Goal: Task Accomplishment & Management: Complete application form

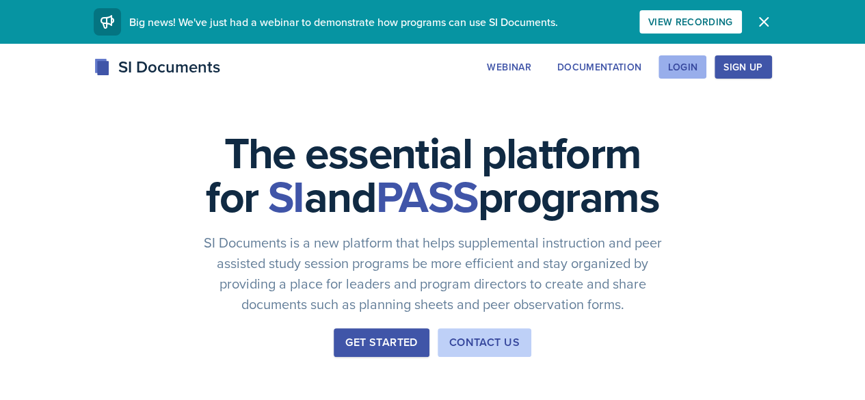
click at [706, 58] on button "Login" at bounding box center [682, 66] width 48 height 23
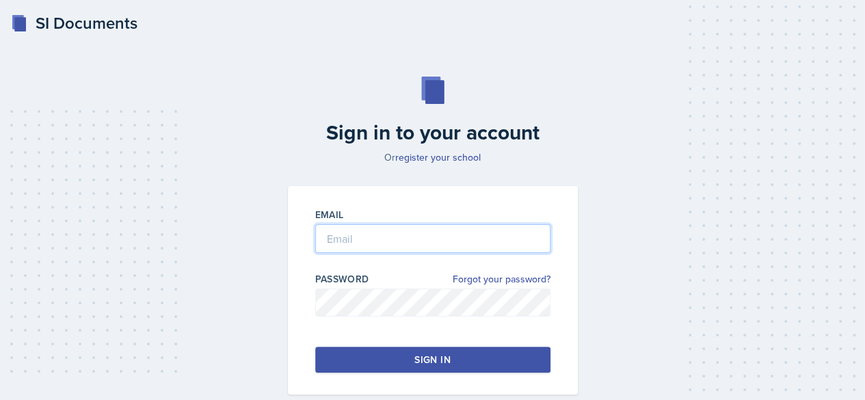
type input "xashton@students.kennesaw.edu"
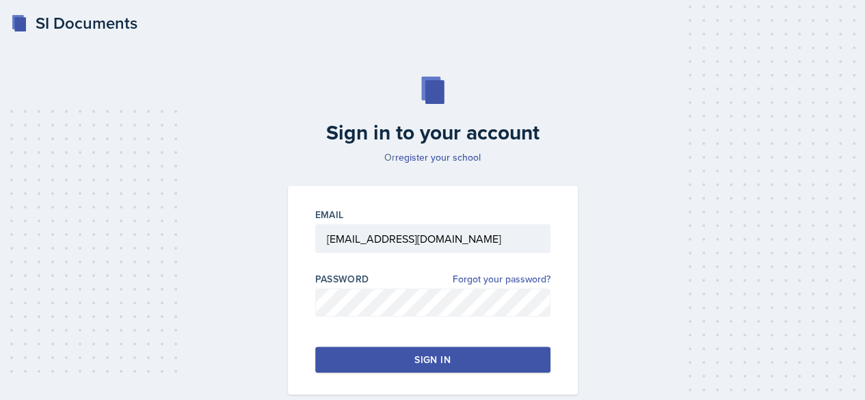
click at [438, 348] on button "Sign in" at bounding box center [432, 360] width 235 height 26
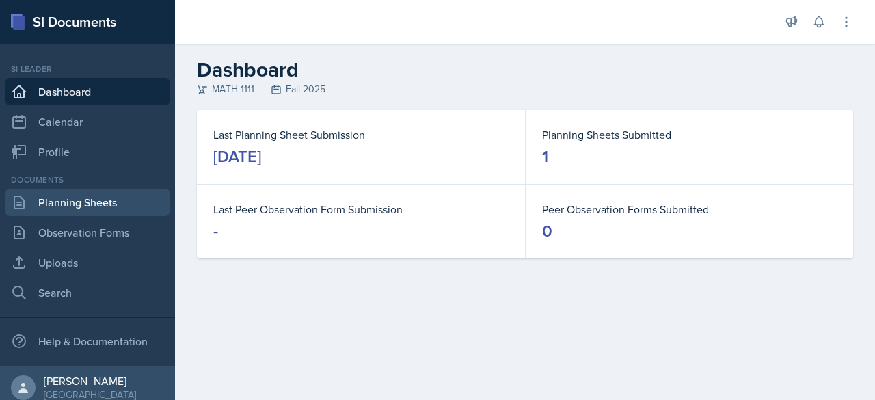
click at [92, 206] on link "Planning Sheets" at bounding box center [87, 202] width 164 height 27
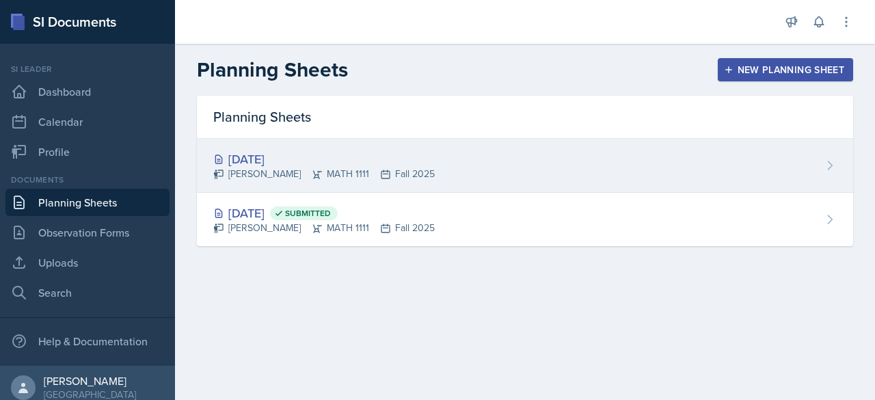
click at [265, 155] on div "[DATE]" at bounding box center [323, 159] width 221 height 18
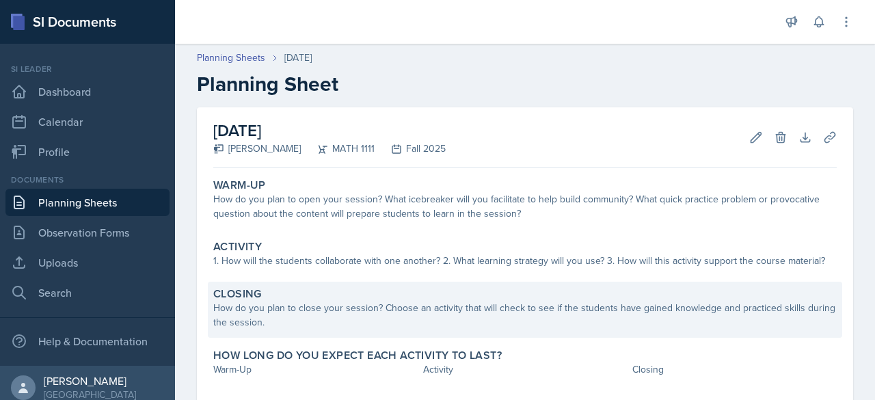
scroll to position [72, 0]
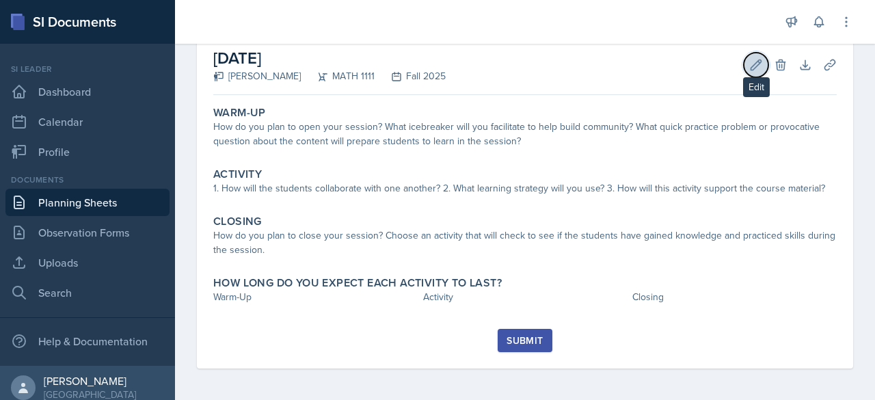
click at [744, 62] on button "Edit" at bounding box center [756, 65] width 25 height 25
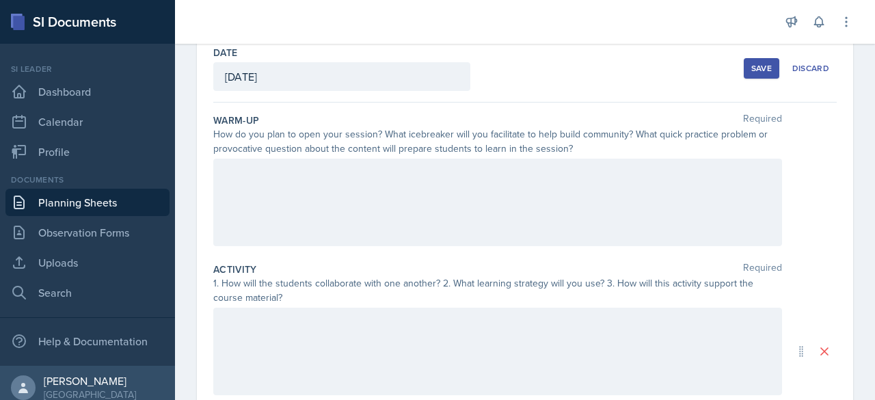
scroll to position [68, 0]
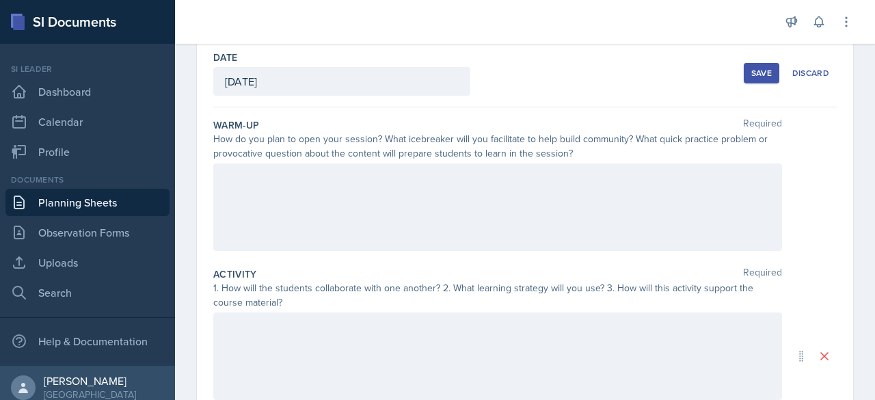
click at [309, 194] on div at bounding box center [497, 206] width 569 height 87
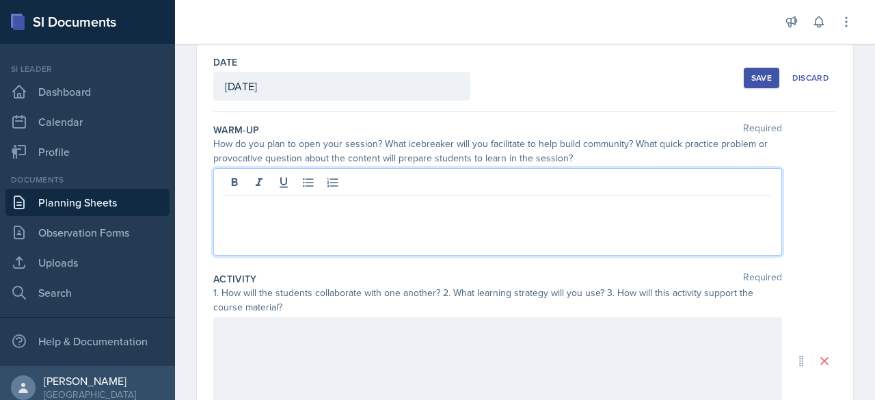
scroll to position [71, 0]
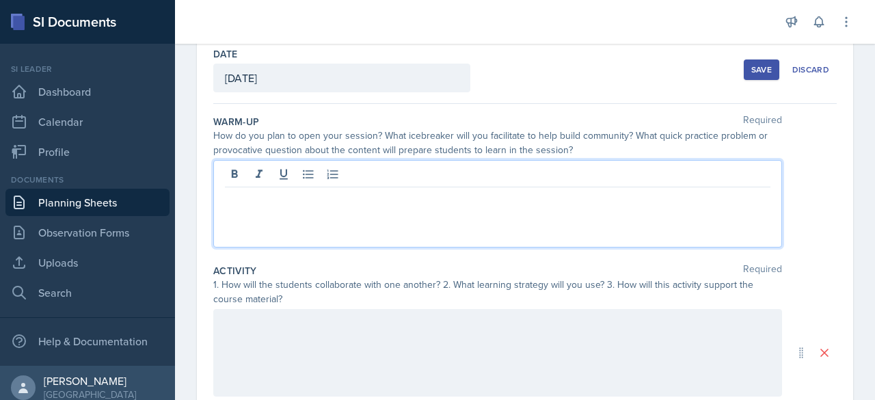
click at [310, 191] on p at bounding box center [497, 198] width 545 height 16
click at [320, 199] on p at bounding box center [497, 198] width 545 height 16
click at [286, 207] on p at bounding box center [497, 214] width 545 height 16
click at [263, 197] on p at bounding box center [497, 198] width 545 height 16
click at [98, 230] on link "Observation Forms" at bounding box center [87, 232] width 164 height 27
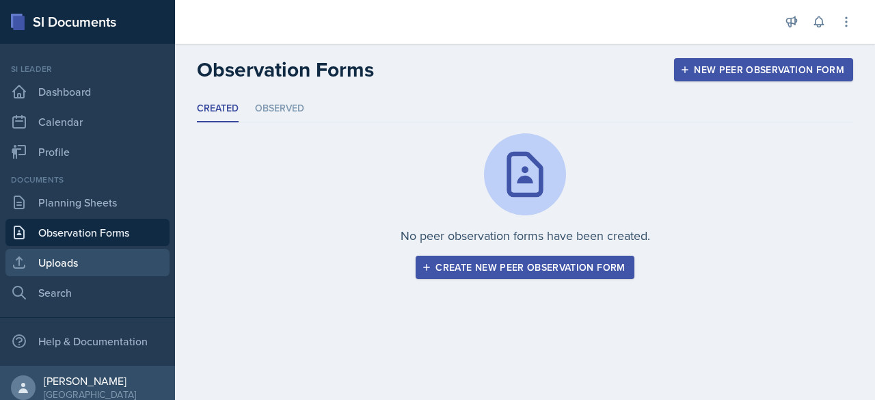
click at [87, 257] on link "Uploads" at bounding box center [87, 262] width 164 height 27
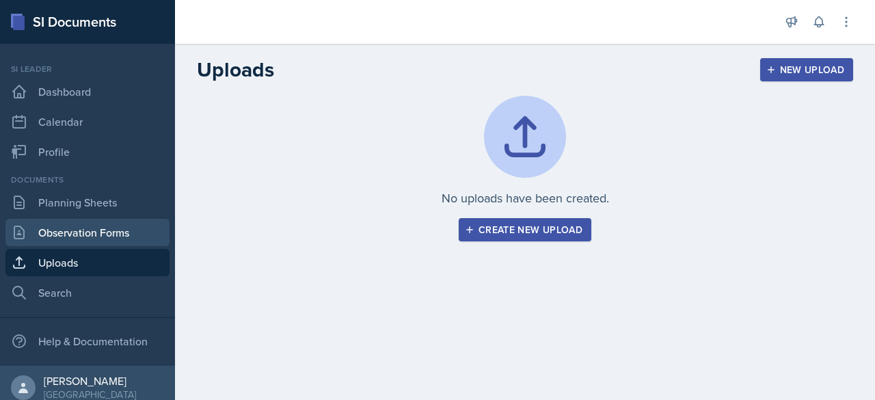
scroll to position [9, 0]
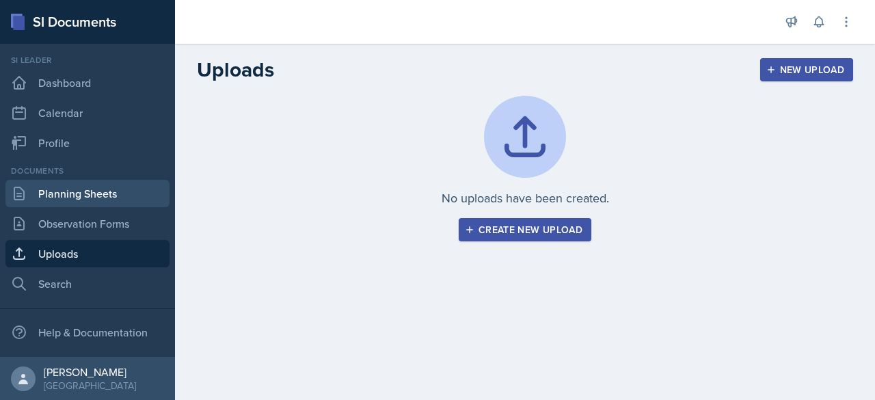
click at [90, 195] on link "Planning Sheets" at bounding box center [87, 193] width 164 height 27
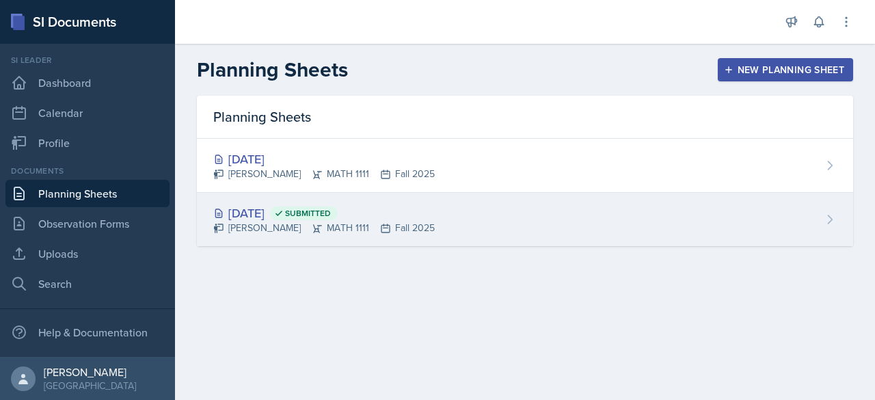
click at [251, 223] on div "Xavier Ashton MATH 1111 Fall 2025" at bounding box center [323, 228] width 221 height 14
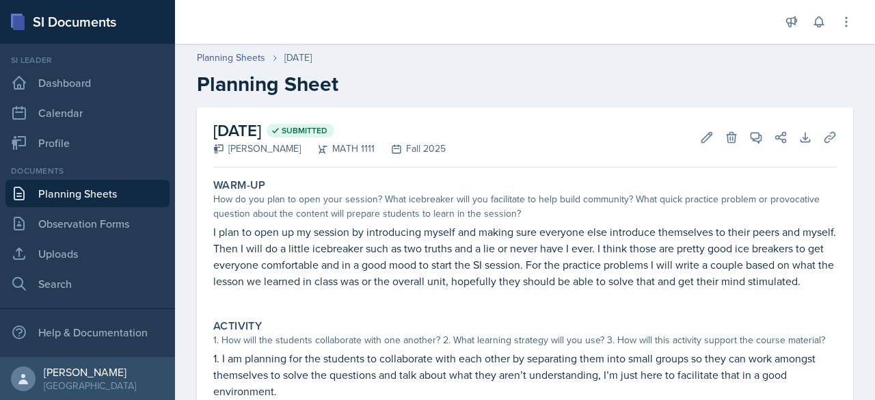
click at [287, 249] on p "I plan to open up my session by introducing myself and making sure everyone els…" at bounding box center [524, 256] width 623 height 66
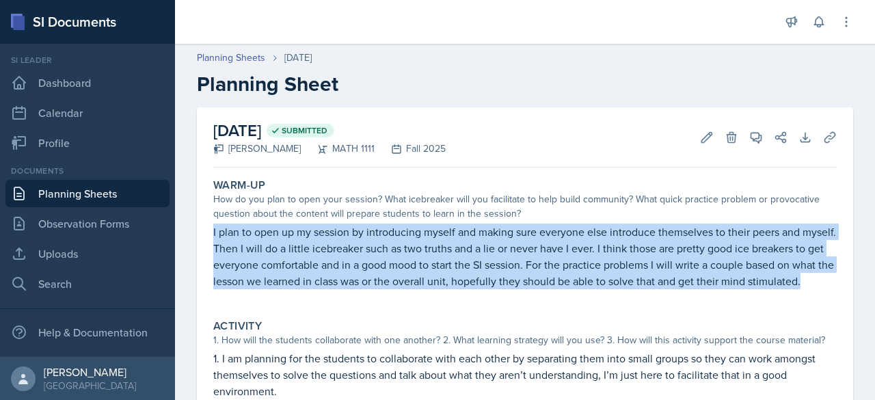
click at [287, 249] on p "I plan to open up my session by introducing myself and making sure everyone els…" at bounding box center [524, 256] width 623 height 66
copy p "I plan to open up my session by introducing myself and making sure everyone els…"
click at [58, 221] on link "Observation Forms" at bounding box center [87, 223] width 164 height 27
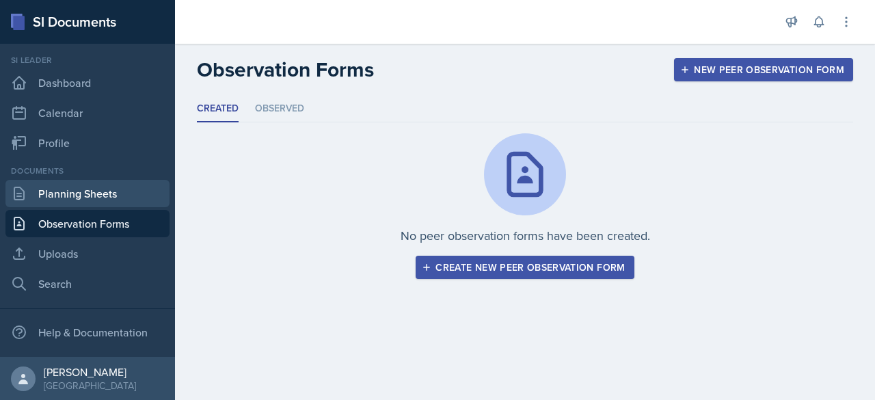
click at [96, 189] on link "Planning Sheets" at bounding box center [87, 193] width 164 height 27
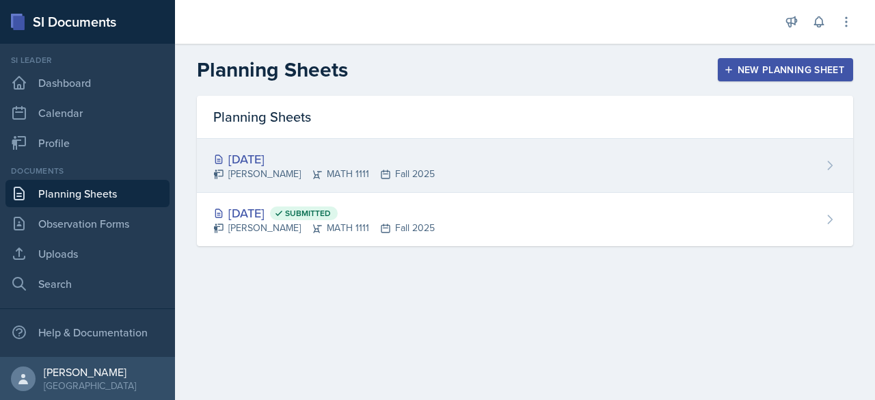
click at [241, 163] on div "[DATE]" at bounding box center [323, 159] width 221 height 18
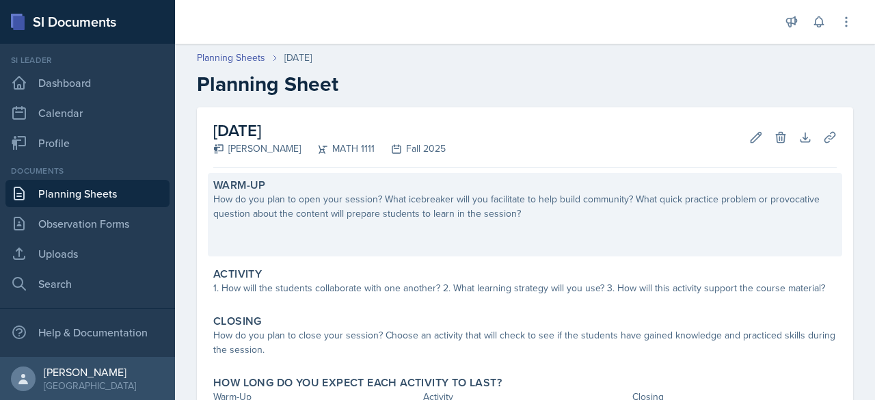
click at [270, 217] on div "How do you plan to open your session? What icebreaker will you facilitate to he…" at bounding box center [524, 206] width 623 height 29
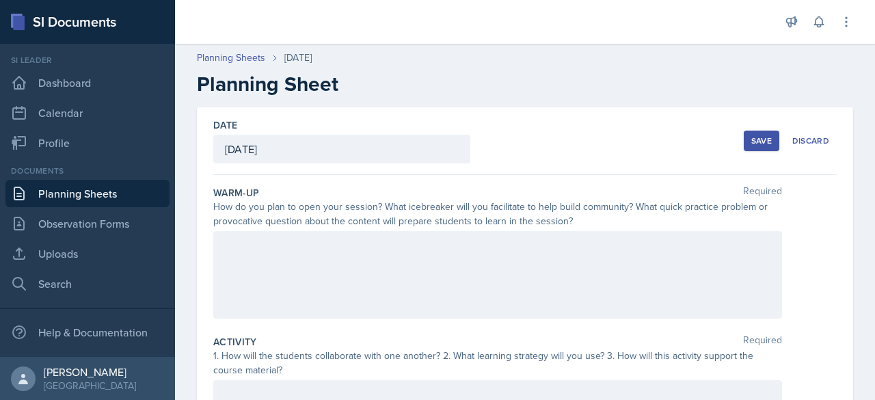
click at [284, 243] on div at bounding box center [497, 274] width 569 height 87
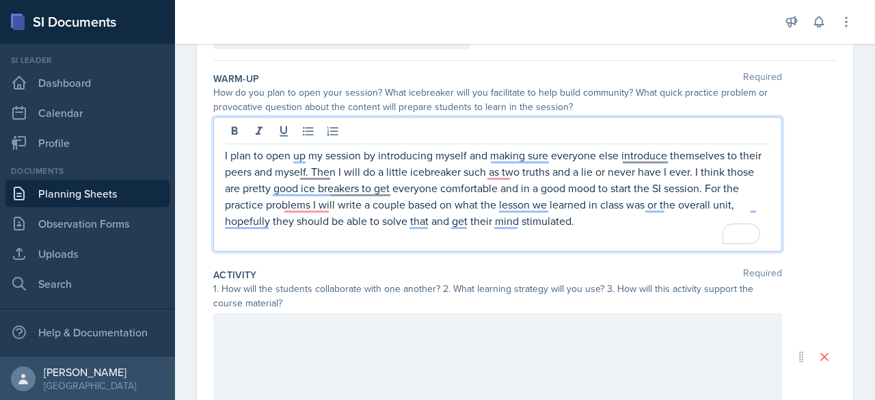
scroll to position [113, 0]
click at [446, 161] on p "I plan to open up my session by introducing myself and making sure everyone els…" at bounding box center [497, 189] width 545 height 82
click at [607, 230] on p "To enrich screen reader interactions, please activate Accessibility in Grammarl…" at bounding box center [497, 238] width 545 height 16
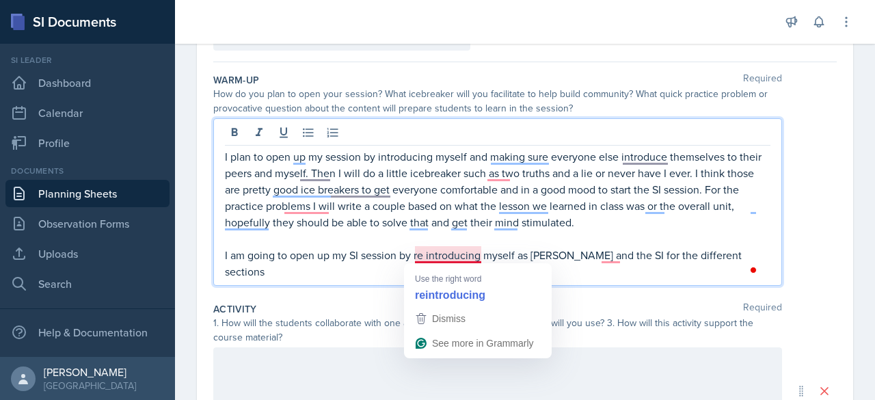
click at [426, 255] on p "I am going to open up my SI session by re introducing myself as Xavier Ashton a…" at bounding box center [497, 263] width 545 height 33
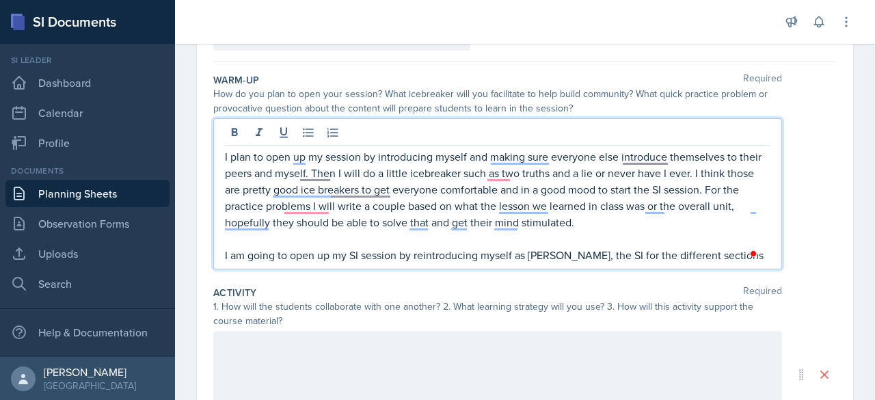
click at [745, 256] on p "I am going to open up my SI session by reintroducing myself as Xavier Ashton, t…" at bounding box center [497, 255] width 545 height 16
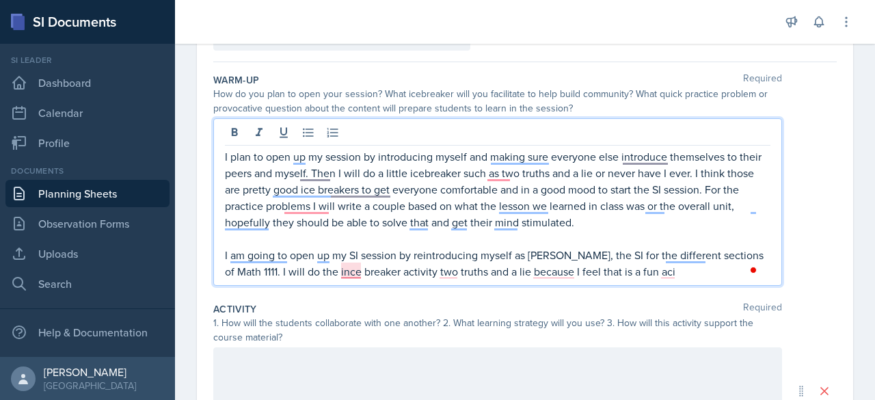
click at [347, 274] on p "I am going to open up my SI session by reintroducing myself as Xavier Ashton, t…" at bounding box center [497, 263] width 545 height 33
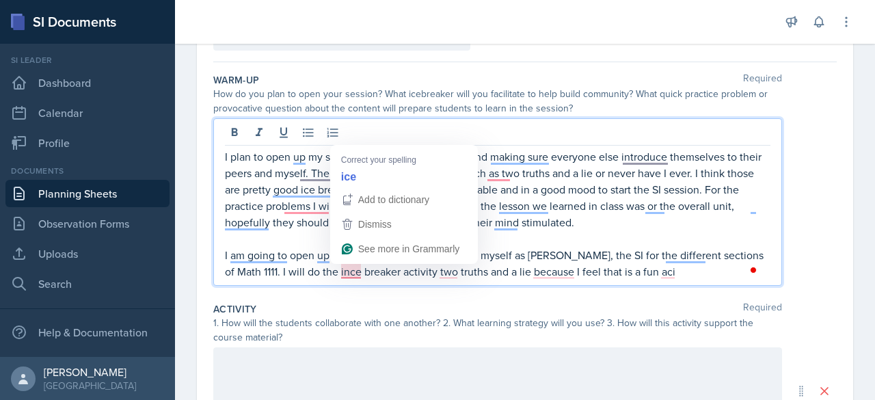
click at [347, 274] on p "I am going to open up my SI session by reintroducing myself as Xavier Ashton, t…" at bounding box center [497, 263] width 545 height 33
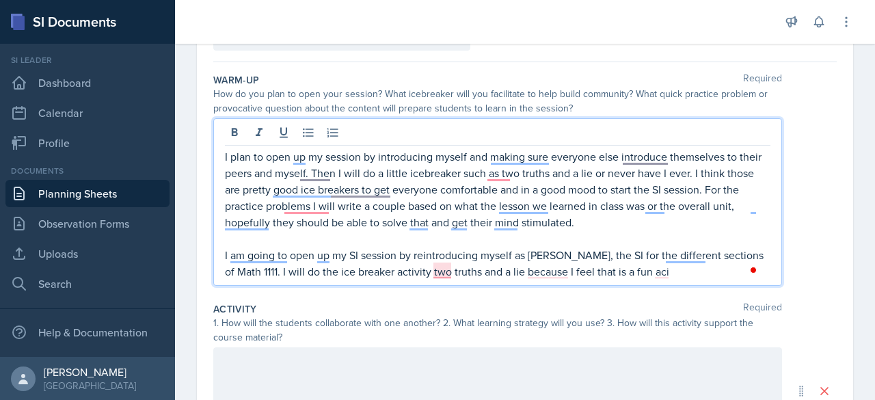
click at [444, 271] on p "I am going to open up my SI session by reintroducing myself as Xavier Ashton, t…" at bounding box center [497, 263] width 545 height 33
click at [545, 266] on p "I am going to open up my SI session by reintroducing myself as Xavier Ashton, t…" at bounding box center [497, 263] width 545 height 33
click at [670, 273] on p "I am going to open up my SI session by reintroducing myself as Xavier Ashton, t…" at bounding box center [497, 263] width 545 height 33
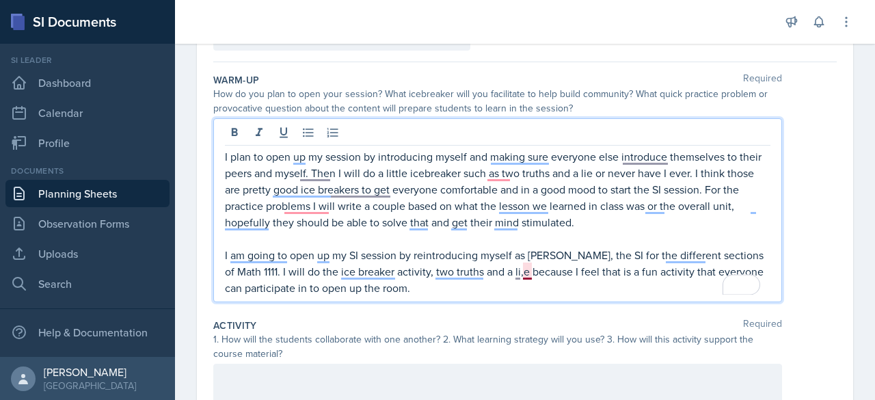
click at [524, 270] on p "I am going to open up my SI session by reintroducing myself as Xavier Ashton, t…" at bounding box center [497, 271] width 545 height 49
click at [497, 293] on p "I am going to open up my SI session by reintroducing myself as Xavier Ashton, t…" at bounding box center [497, 271] width 545 height 49
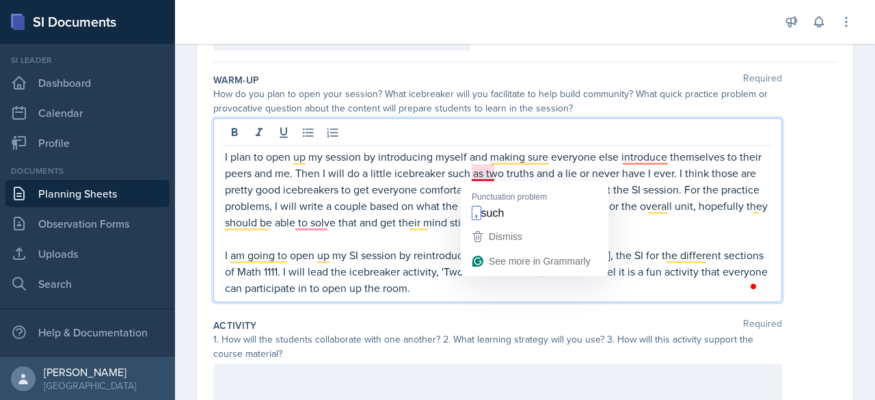
click at [451, 295] on div "I plan to open up my session by introducing myself and making sure everyone els…" at bounding box center [497, 210] width 569 height 184
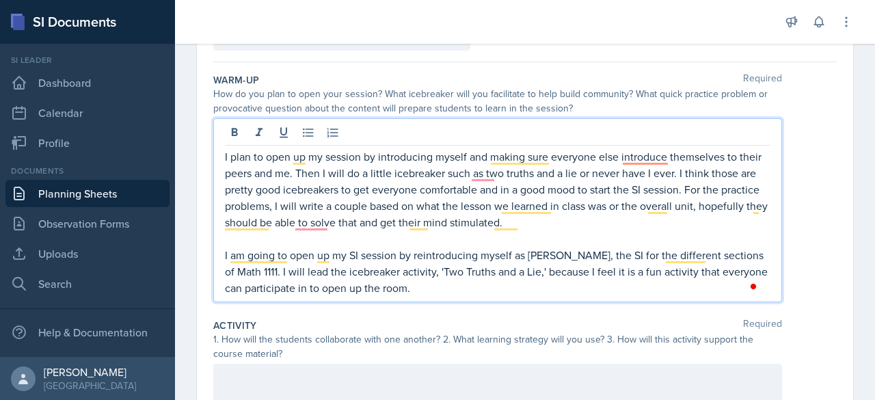
click at [463, 292] on p "I am going to open up my SI session by reintroducing myself as Xavier Ashton, t…" at bounding box center [497, 271] width 545 height 49
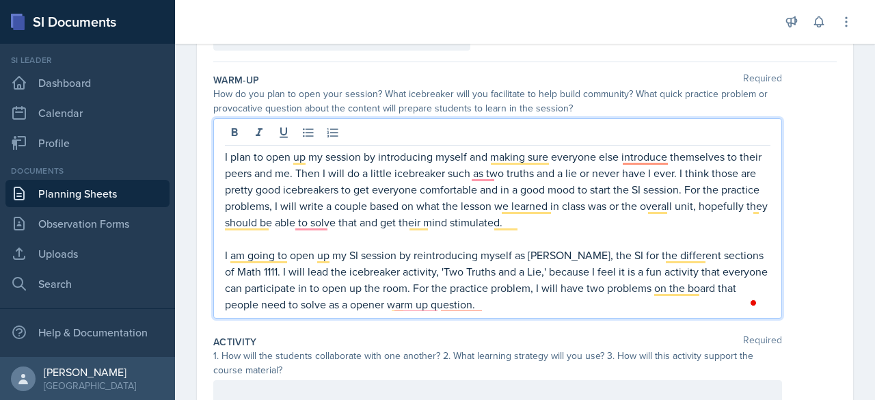
click at [444, 193] on p "I plan to open up my session by introducing myself and making sure everyone els…" at bounding box center [497, 189] width 545 height 82
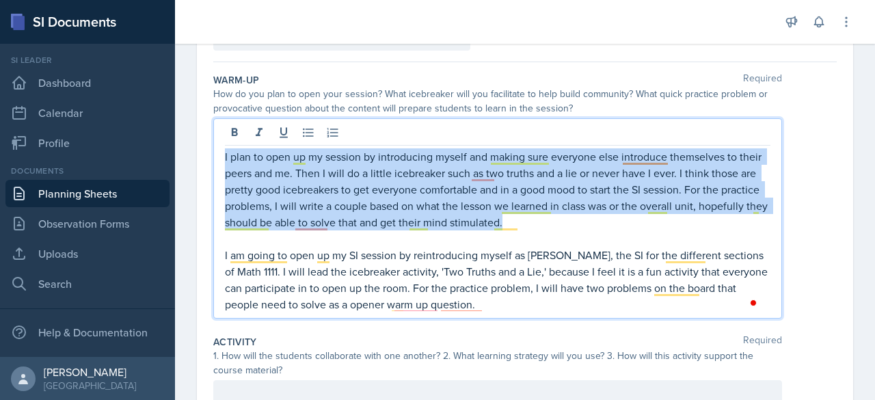
click at [444, 193] on p "I plan to open up my session by introducing myself and making sure everyone els…" at bounding box center [497, 189] width 545 height 82
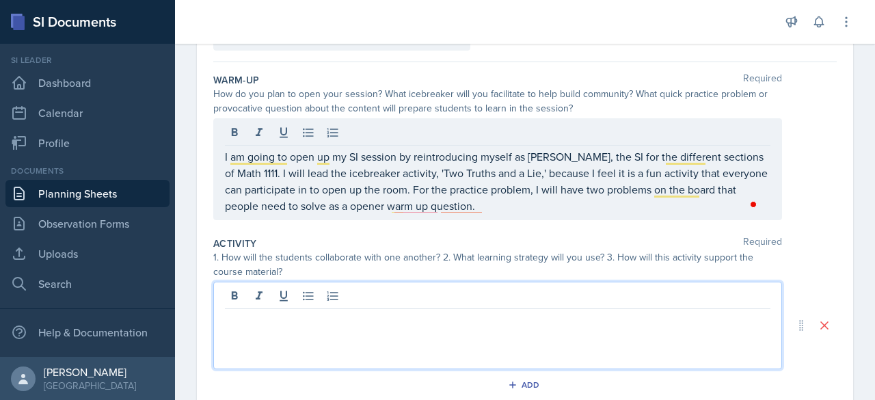
click at [400, 288] on div at bounding box center [497, 325] width 569 height 87
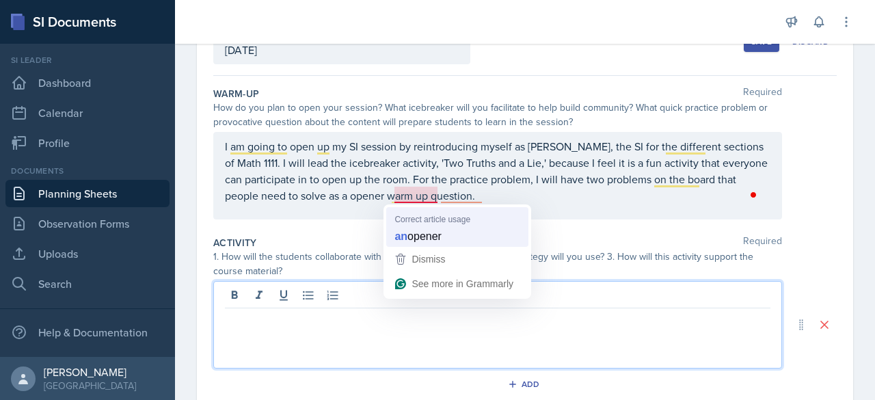
scroll to position [123, 0]
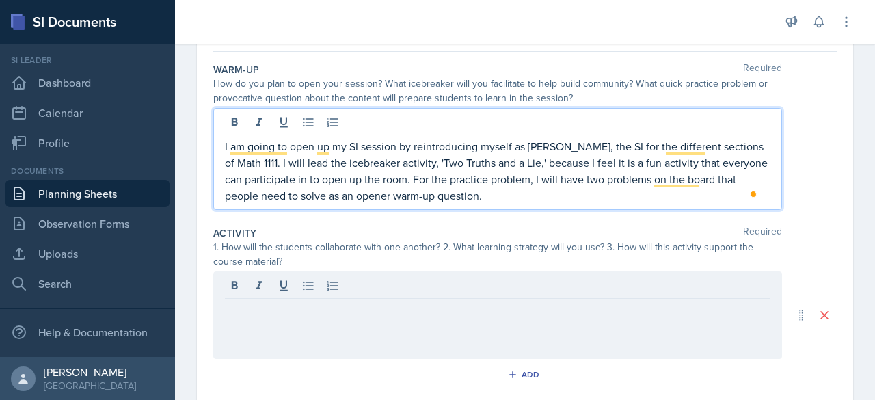
click at [379, 305] on p at bounding box center [497, 309] width 545 height 16
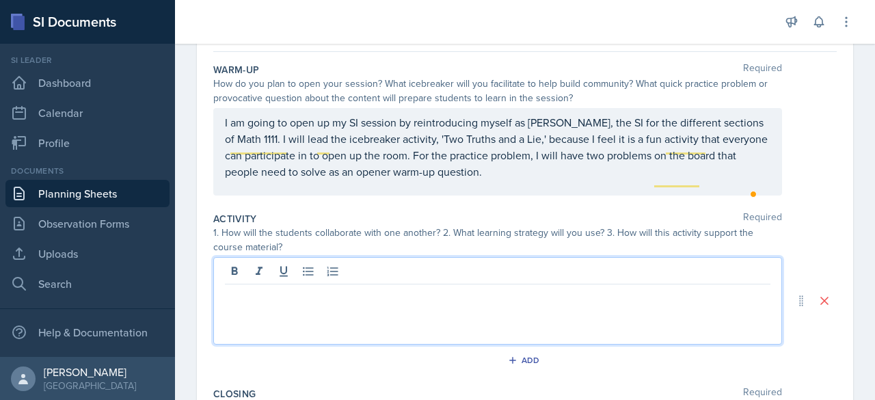
scroll to position [109, 0]
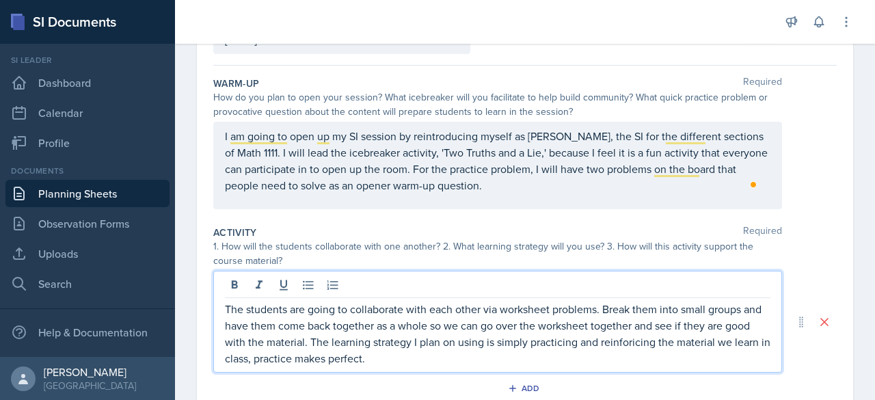
click at [665, 340] on p "The students are going to collaborate with each other via worksheet problems. B…" at bounding box center [497, 334] width 545 height 66
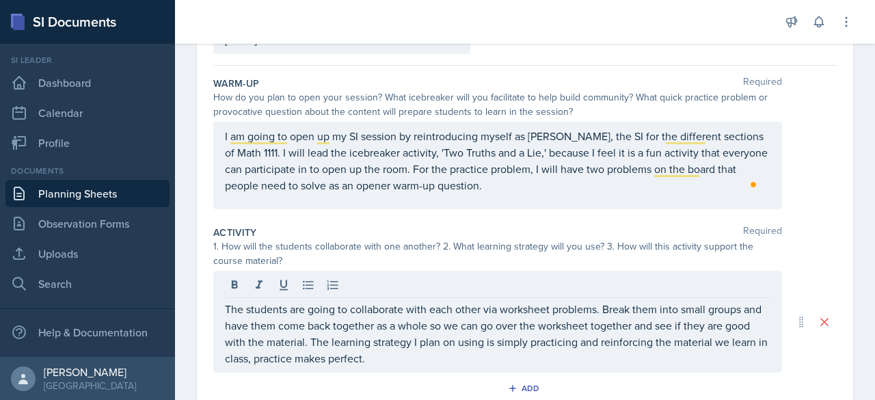
click at [600, 365] on div "The students are going to collaborate with each other via worksheet problems. B…" at bounding box center [497, 322] width 569 height 102
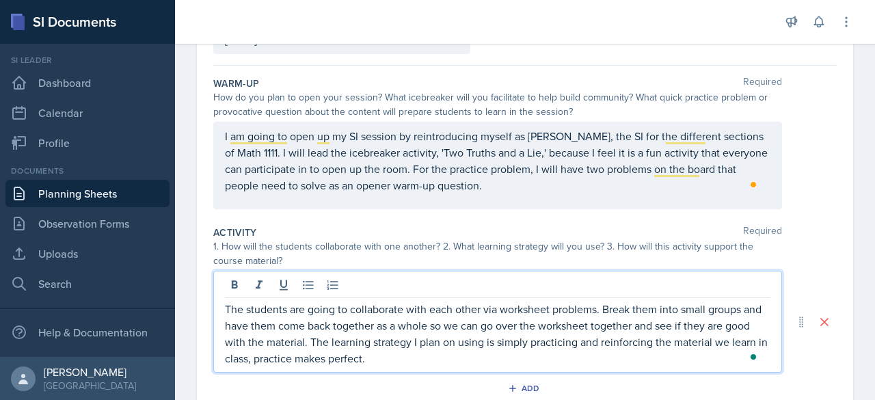
click at [597, 357] on p "The students are going to collaborate with each other via worksheet problems. B…" at bounding box center [497, 334] width 545 height 66
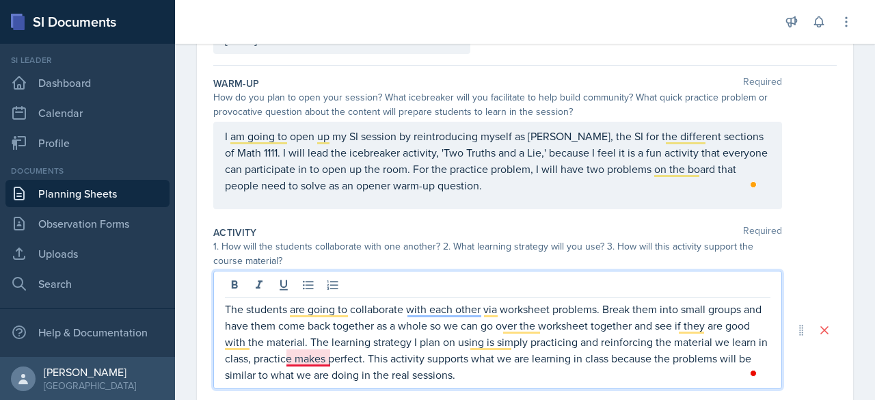
click at [316, 364] on p "The students are going to collaborate with each other via worksheet problems. B…" at bounding box center [497, 342] width 545 height 82
click at [502, 378] on p "The students are going to collaborate with each other via worksheet problems. B…" at bounding box center [497, 342] width 545 height 82
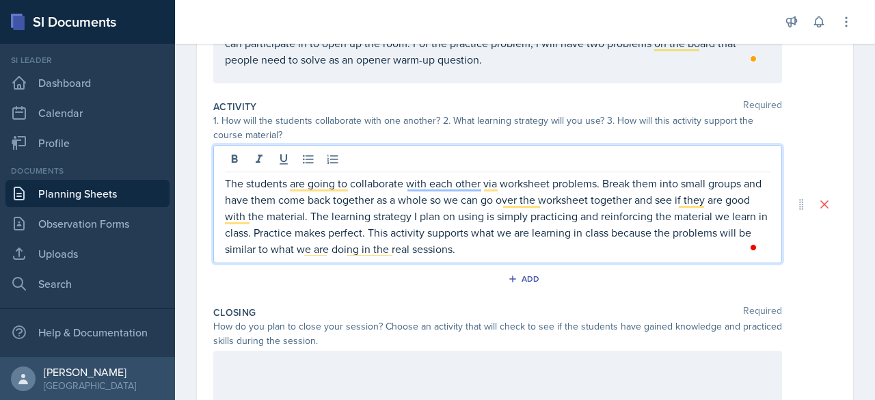
scroll to position [238, 0]
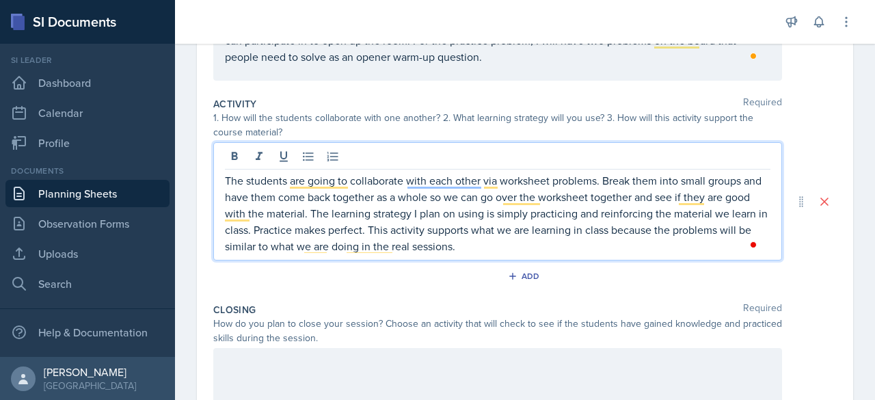
click at [247, 348] on div at bounding box center [497, 391] width 569 height 87
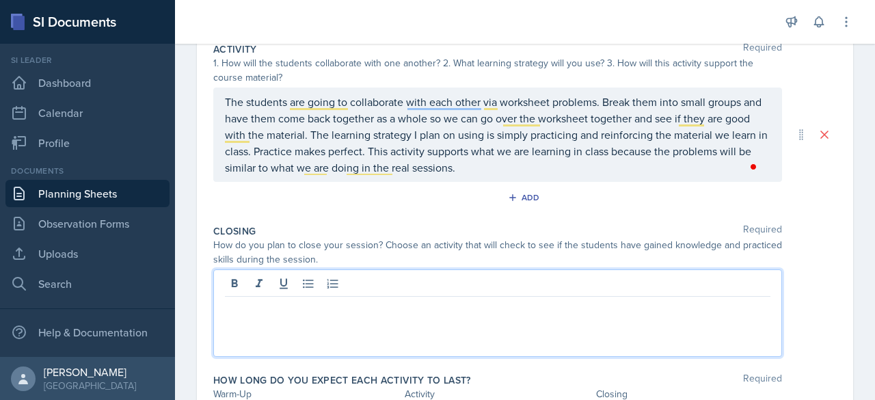
scroll to position [294, 0]
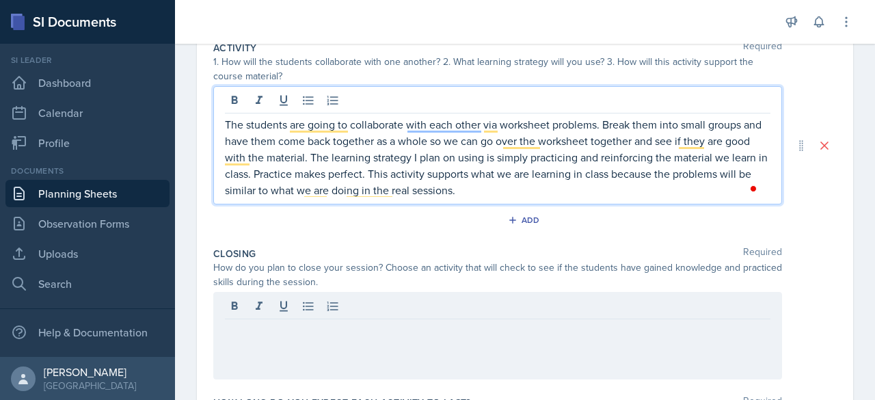
click at [461, 116] on p "The students are going to collaborate with each other via worksheet problems. B…" at bounding box center [497, 157] width 545 height 82
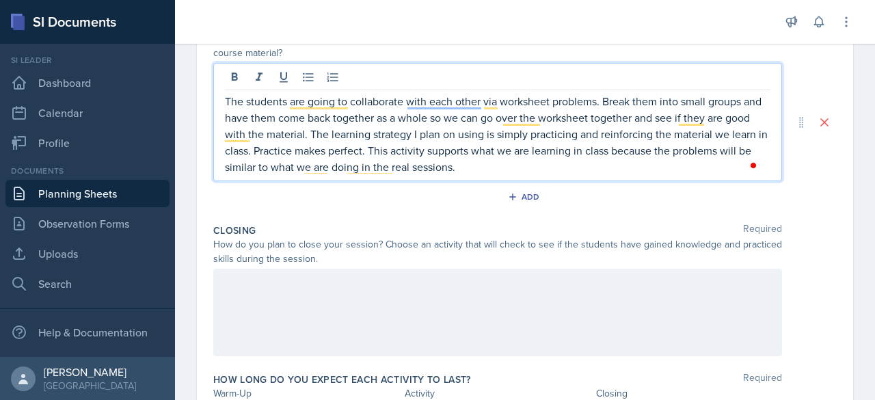
click at [418, 163] on p "The students are going to collaborate with each other via worksheet problems. B…" at bounding box center [497, 134] width 545 height 82
click at [444, 42] on div at bounding box center [477, 22] width 582 height 44
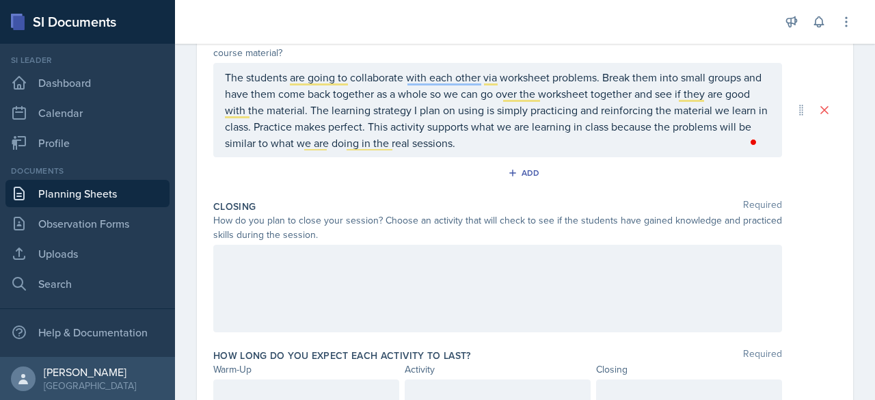
click at [244, 271] on div at bounding box center [497, 288] width 569 height 87
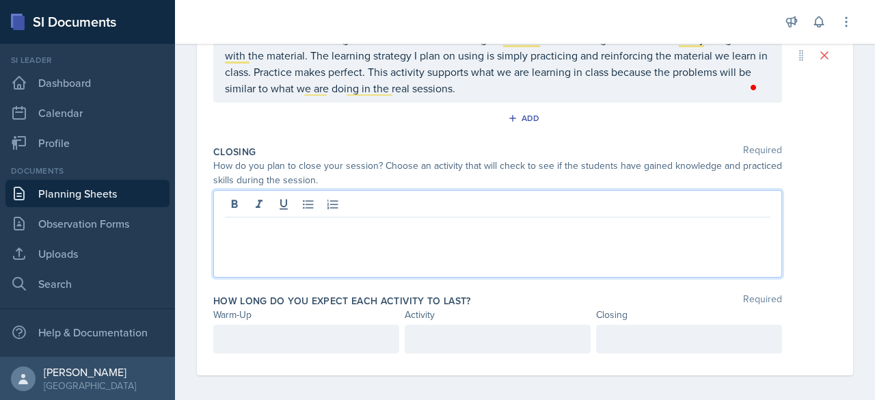
scroll to position [372, 0]
click at [245, 342] on div at bounding box center [306, 338] width 186 height 29
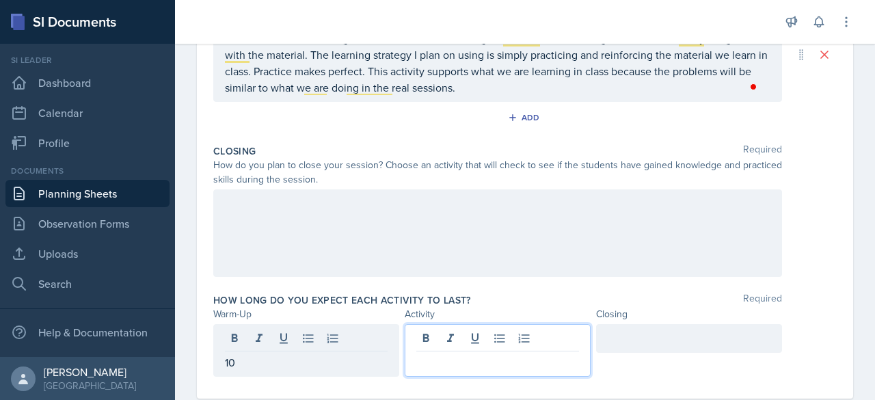
click at [425, 344] on div at bounding box center [498, 350] width 186 height 53
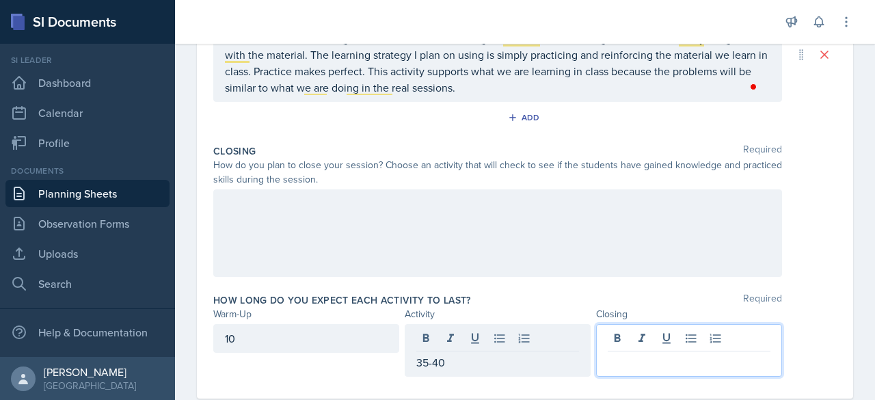
click at [608, 340] on div at bounding box center [689, 350] width 186 height 53
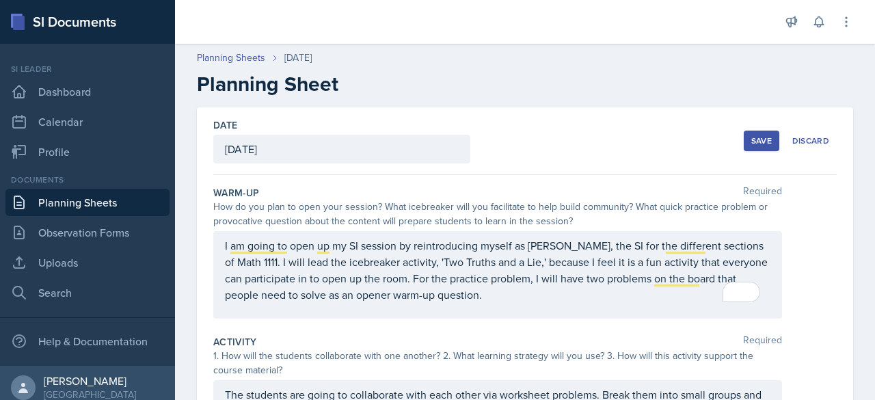
scroll to position [372, 0]
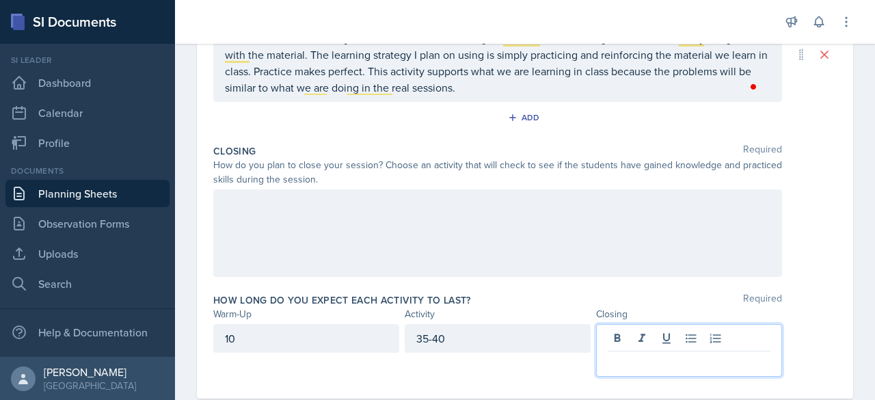
click at [365, 230] on div at bounding box center [497, 232] width 569 height 87
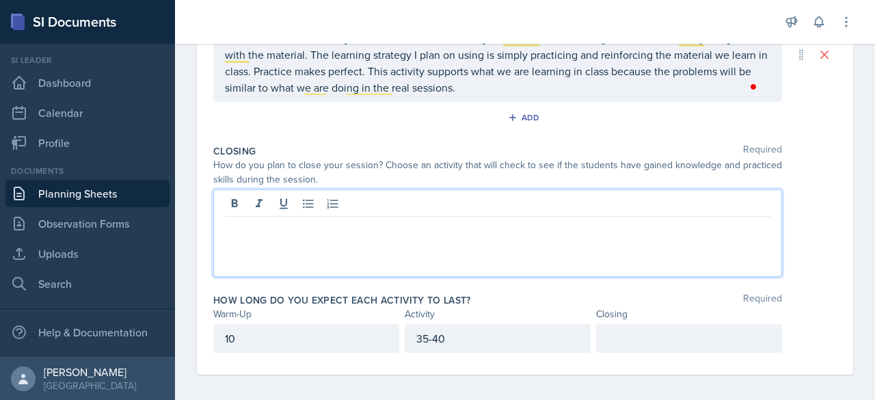
scroll to position [377, 0]
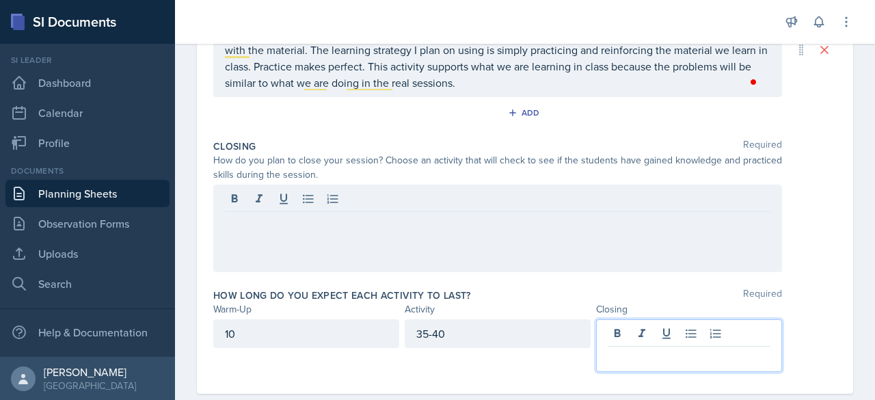
click at [613, 327] on div at bounding box center [689, 345] width 186 height 53
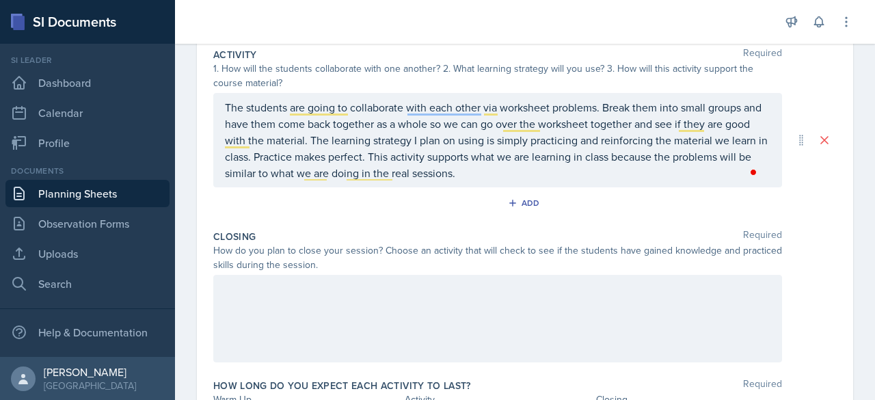
scroll to position [298, 0]
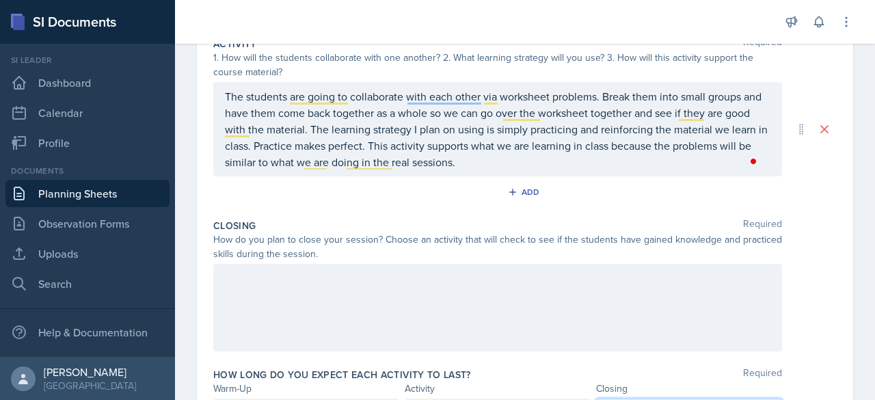
click at [275, 264] on div at bounding box center [497, 307] width 569 height 87
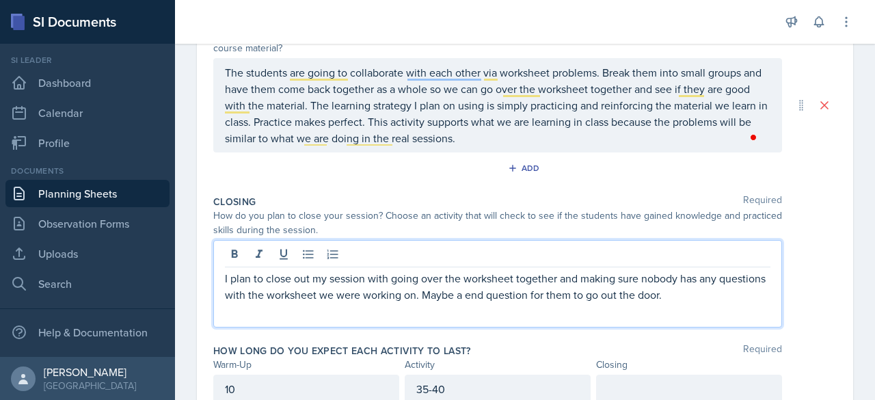
scroll to position [377, 0]
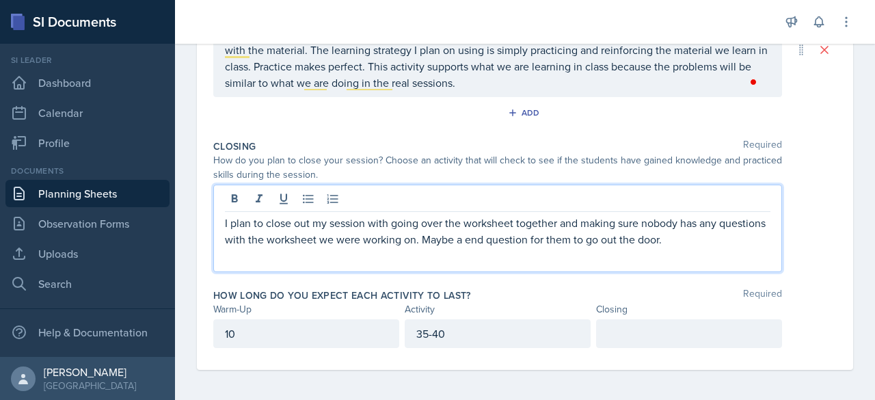
click at [627, 335] on div at bounding box center [689, 333] width 186 height 29
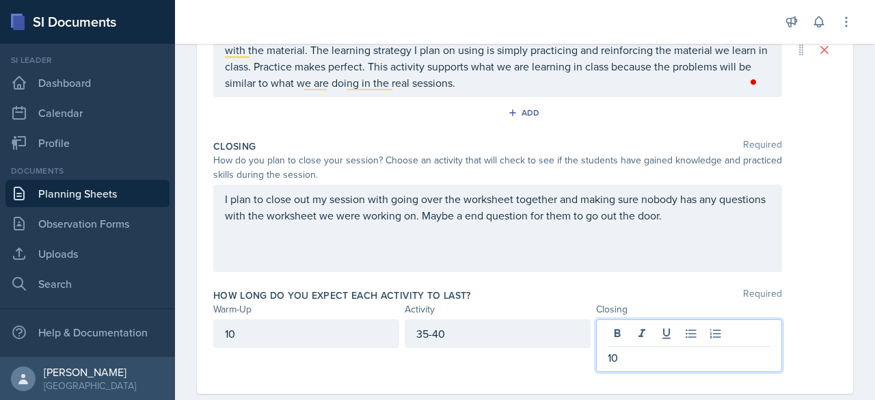
click at [495, 298] on div "How long do you expect each activity to last? Required" at bounding box center [524, 295] width 623 height 14
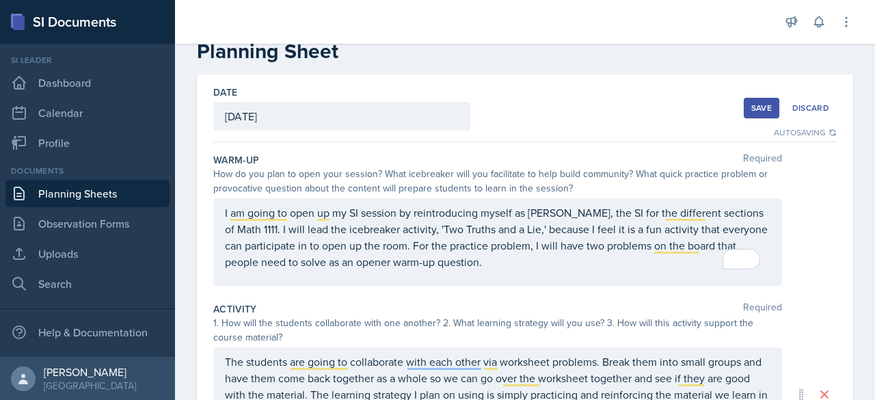
scroll to position [0, 0]
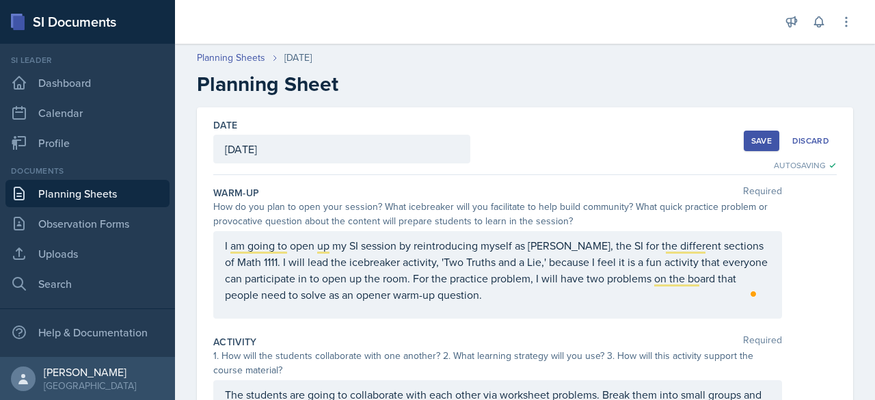
click at [756, 140] on div "Save" at bounding box center [761, 140] width 21 height 11
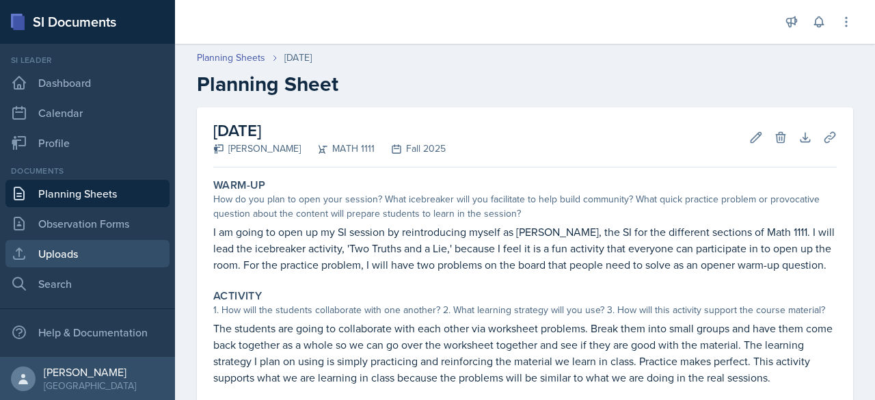
click at [89, 246] on link "Uploads" at bounding box center [87, 253] width 164 height 27
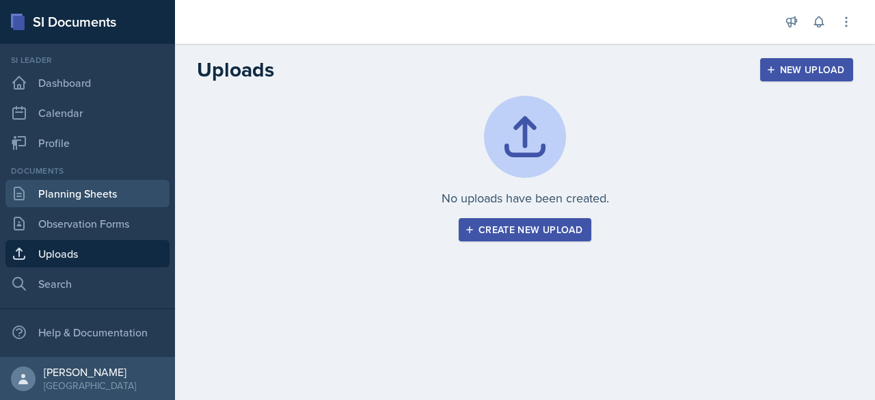
click at [83, 195] on link "Planning Sheets" at bounding box center [87, 193] width 164 height 27
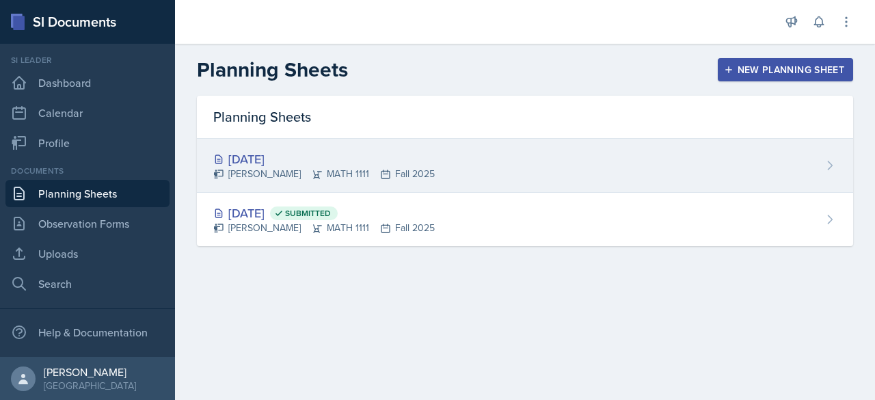
click at [298, 158] on div "[DATE]" at bounding box center [323, 159] width 221 height 18
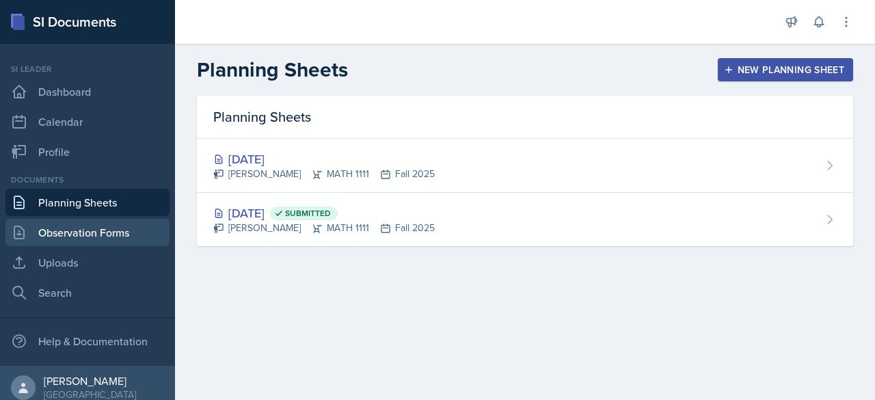
click at [79, 226] on link "Observation Forms" at bounding box center [87, 232] width 164 height 27
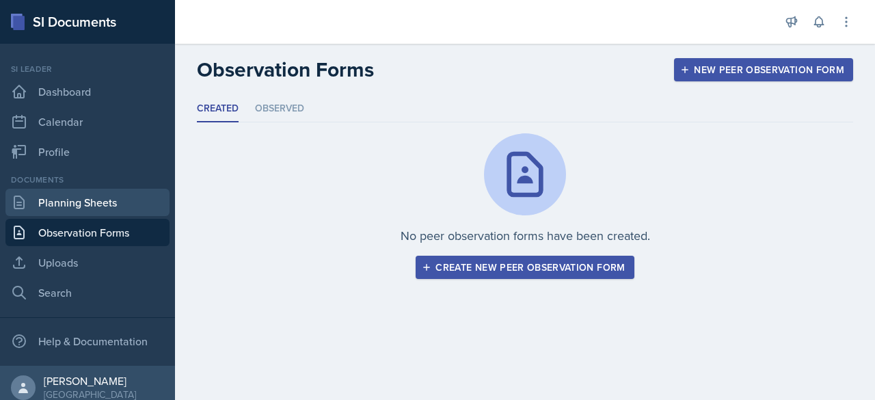
click at [91, 195] on link "Planning Sheets" at bounding box center [87, 202] width 164 height 27
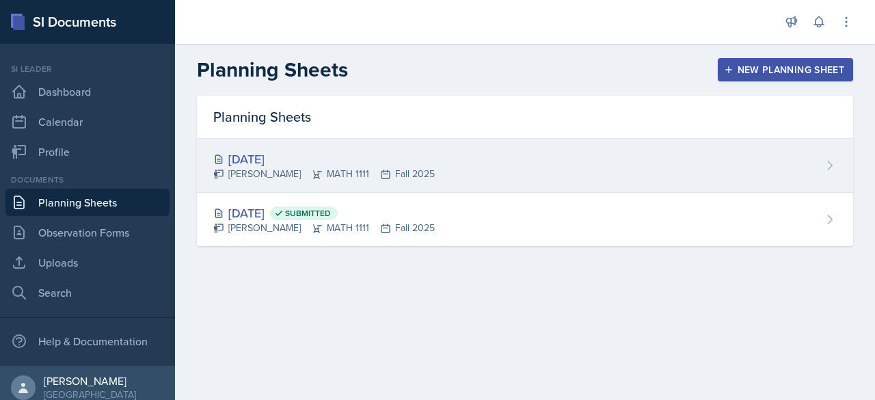
click at [295, 162] on div "[DATE]" at bounding box center [323, 159] width 221 height 18
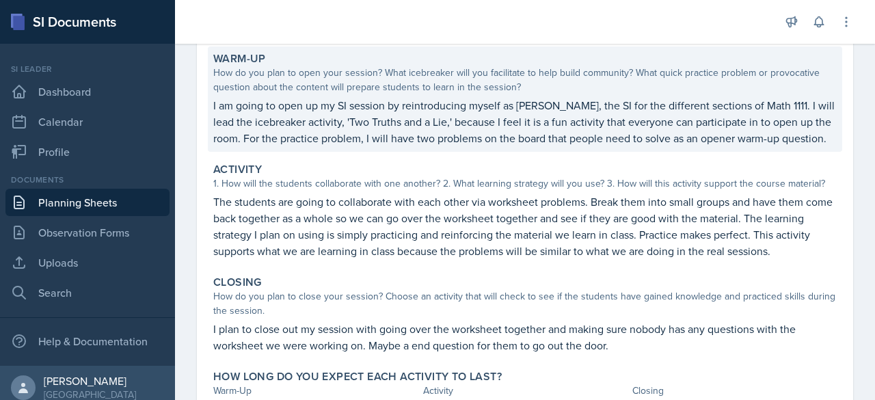
scroll to position [253, 0]
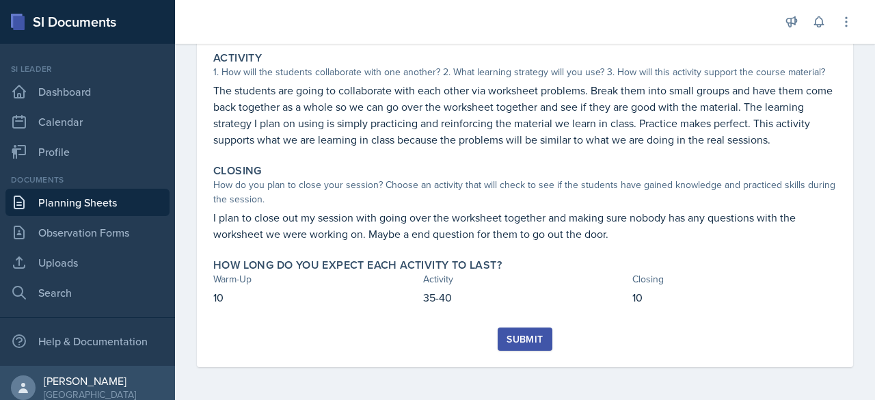
click at [507, 342] on div "Submit" at bounding box center [524, 339] width 36 height 11
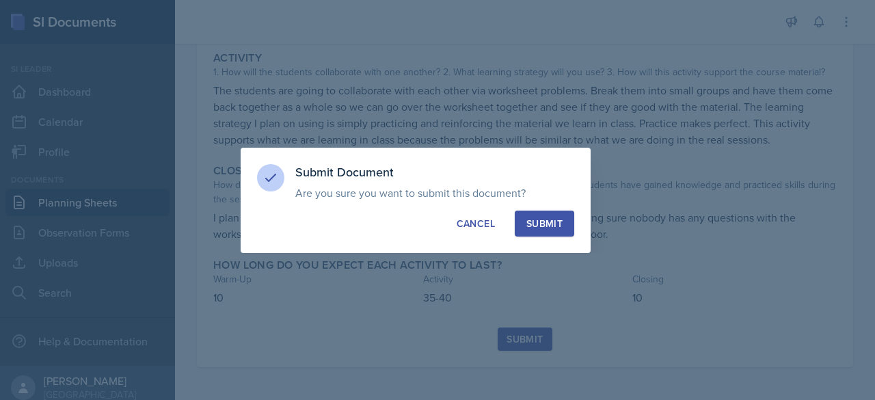
click at [565, 229] on button "Submit" at bounding box center [544, 223] width 59 height 26
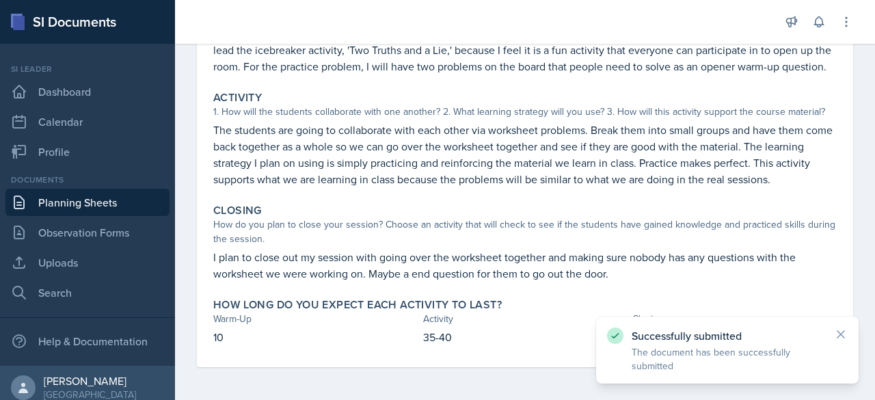
scroll to position [0, 0]
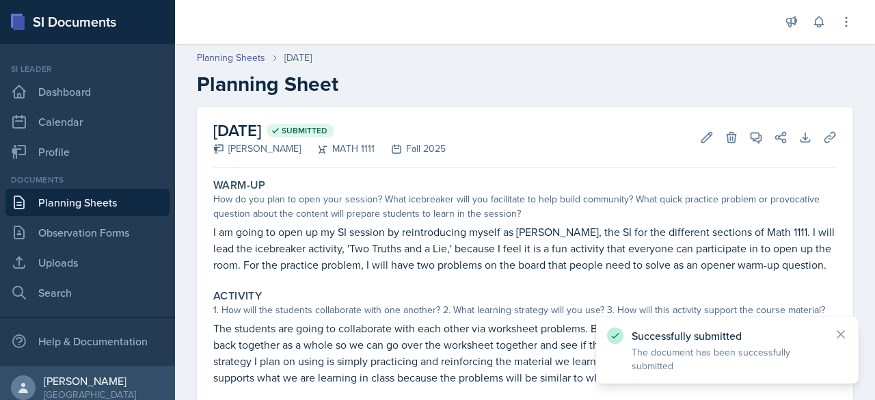
click at [104, 204] on link "Planning Sheets" at bounding box center [87, 202] width 164 height 27
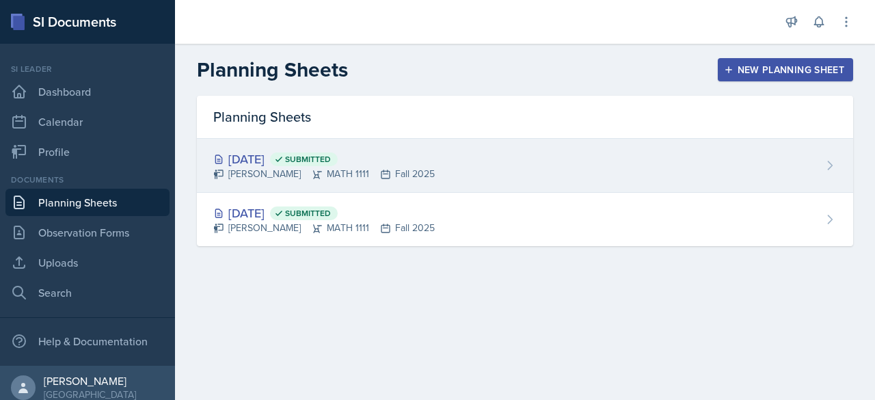
click at [331, 154] on span "Submitted" at bounding box center [308, 159] width 46 height 11
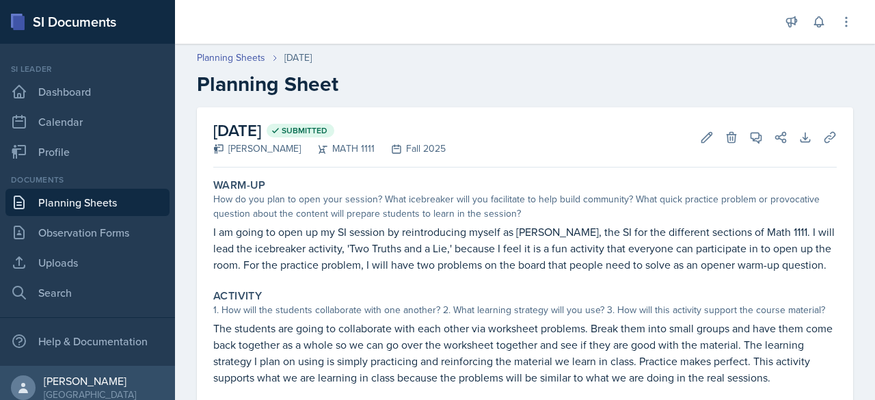
click at [107, 204] on link "Planning Sheets" at bounding box center [87, 202] width 164 height 27
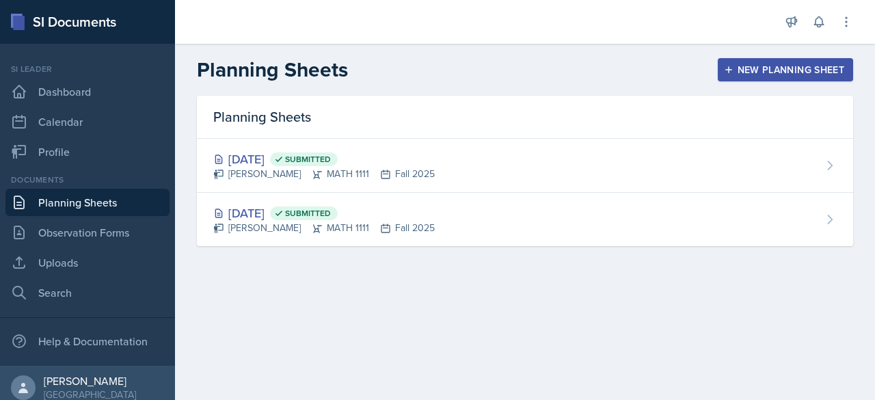
click at [737, 70] on div "New Planning Sheet" at bounding box center [785, 69] width 118 height 11
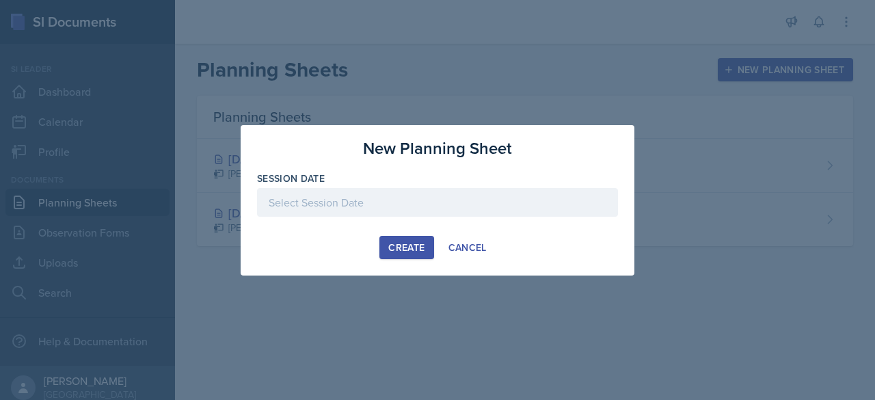
click at [358, 199] on div at bounding box center [437, 202] width 361 height 29
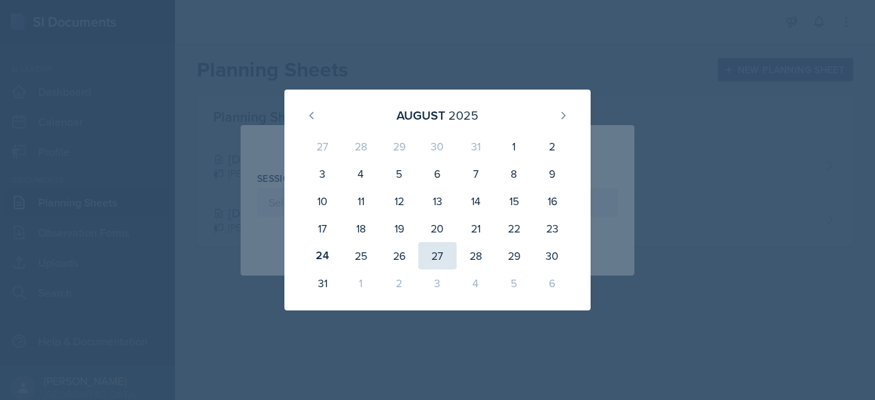
click at [444, 252] on div "27" at bounding box center [437, 255] width 38 height 27
type input "[DATE]"
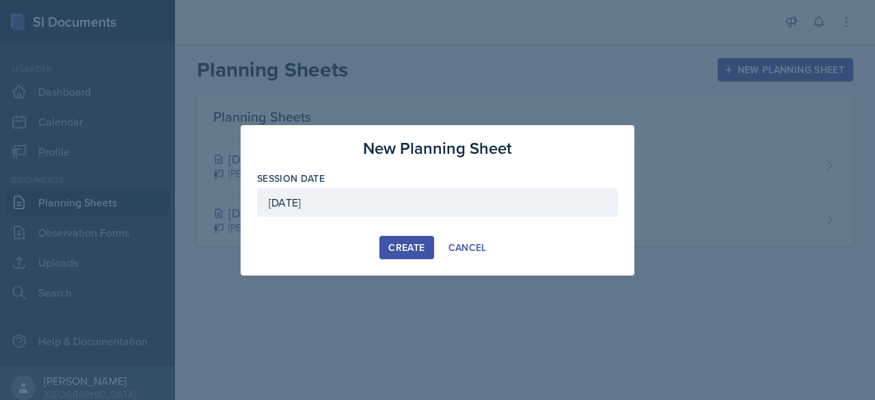
click at [388, 249] on button "Create" at bounding box center [406, 247] width 54 height 23
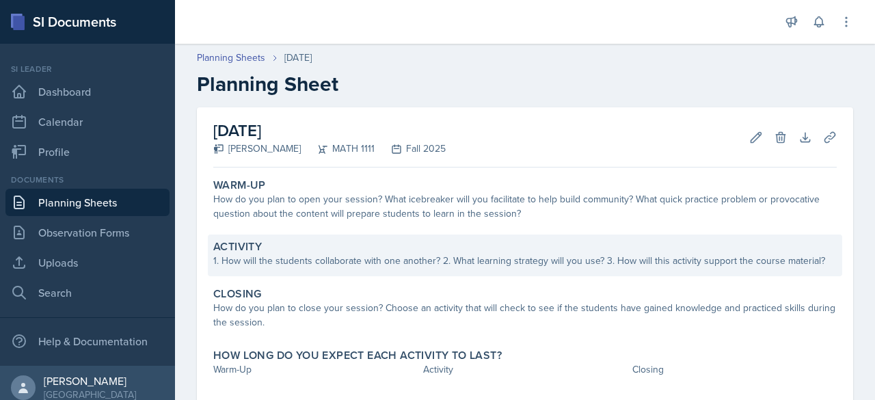
click at [374, 244] on div "Activity" at bounding box center [524, 247] width 623 height 14
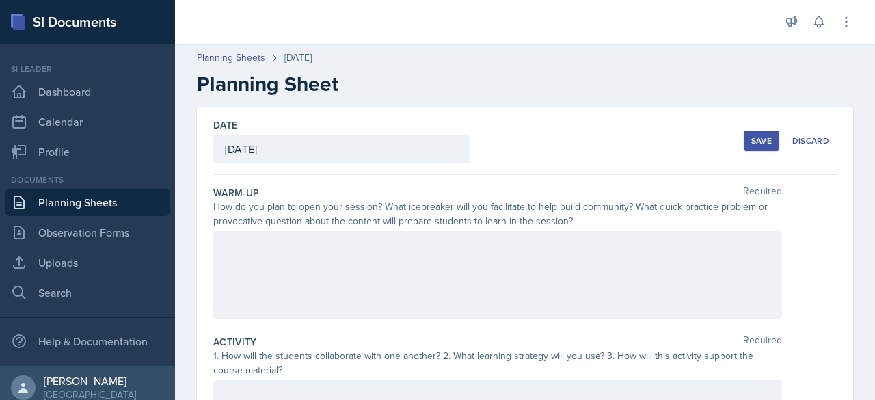
click at [326, 152] on div "[DATE]" at bounding box center [341, 149] width 257 height 29
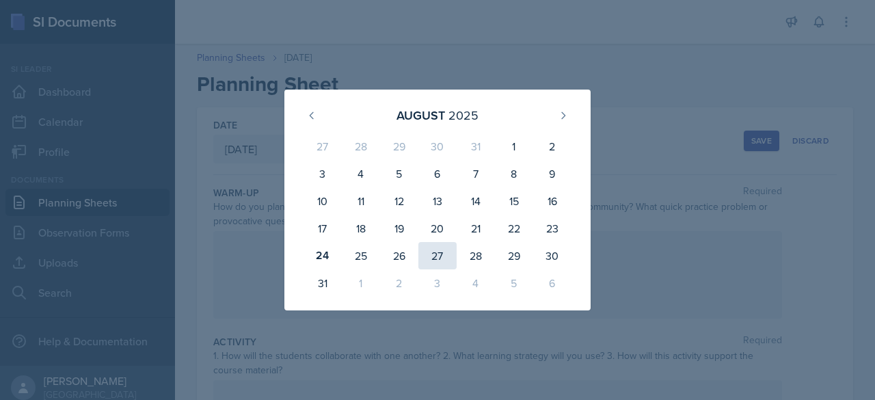
click at [434, 248] on div "27" at bounding box center [437, 255] width 38 height 27
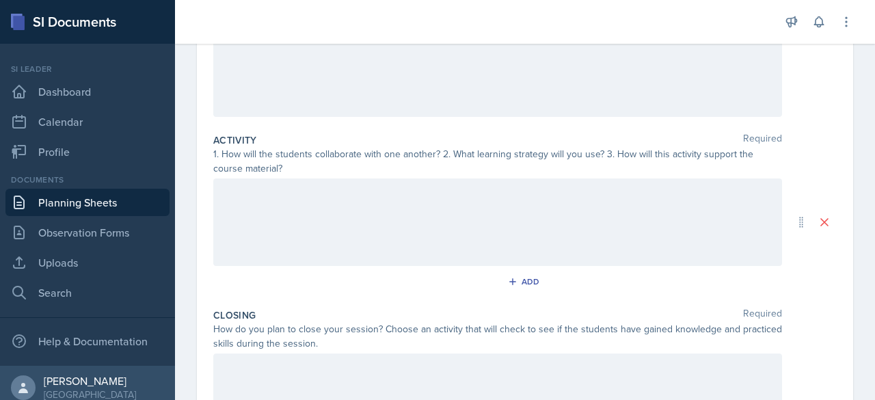
scroll to position [216, 0]
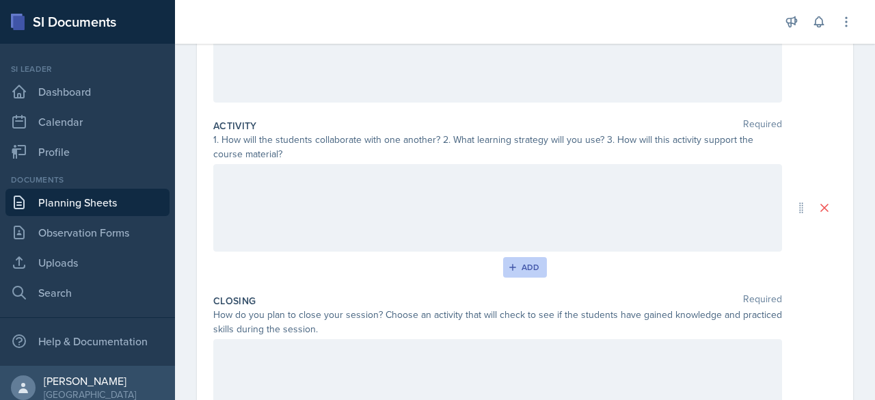
click at [514, 270] on div "Add" at bounding box center [525, 267] width 29 height 11
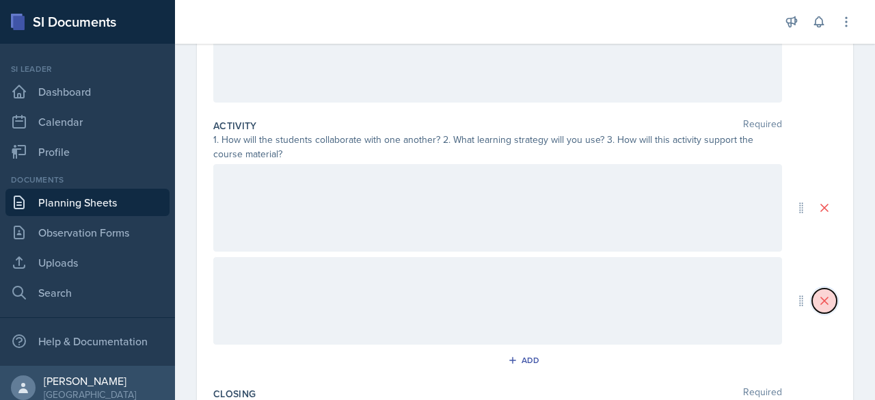
click at [817, 295] on icon at bounding box center [824, 301] width 14 height 14
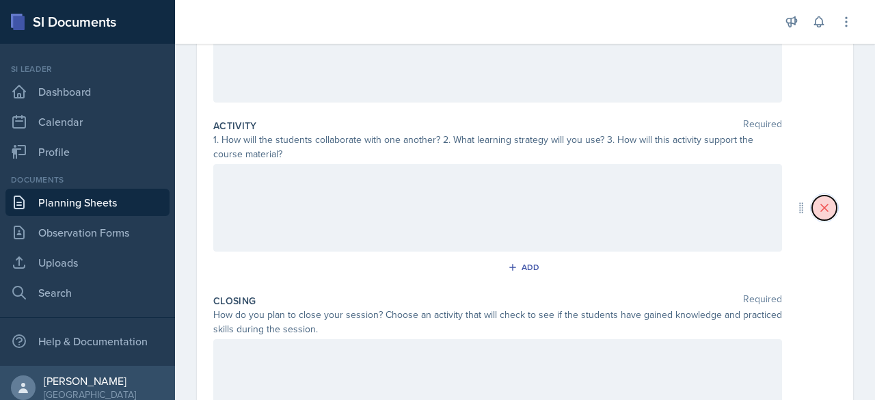
click at [821, 206] on icon at bounding box center [824, 207] width 7 height 7
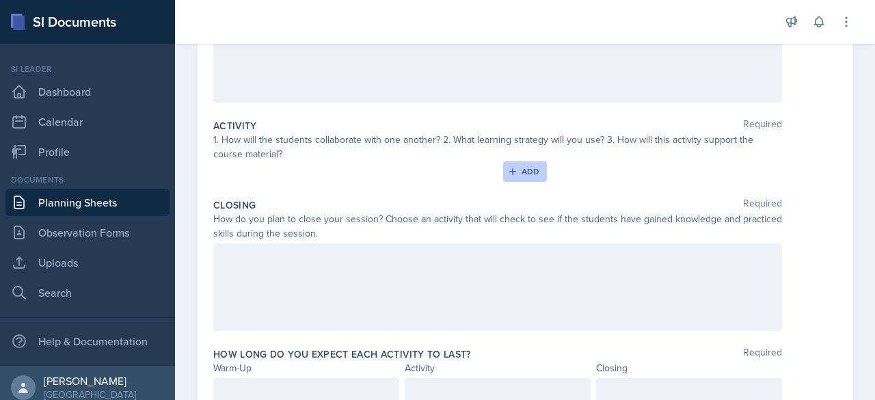
click at [521, 168] on div "Add" at bounding box center [525, 171] width 29 height 11
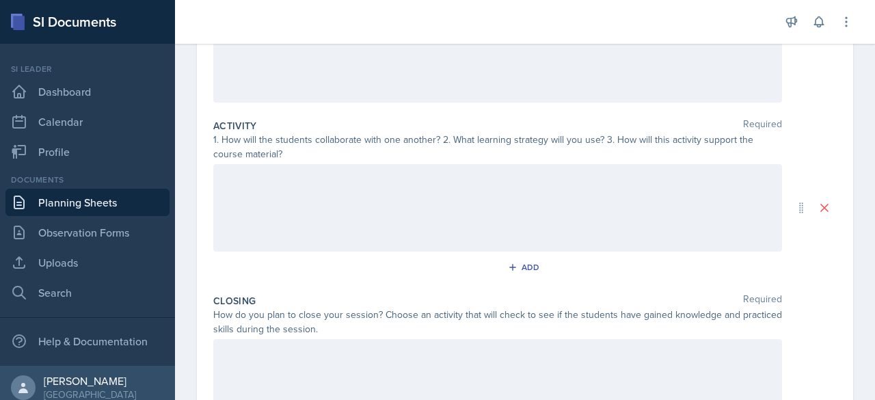
click at [503, 257] on button "Add" at bounding box center [525, 267] width 44 height 21
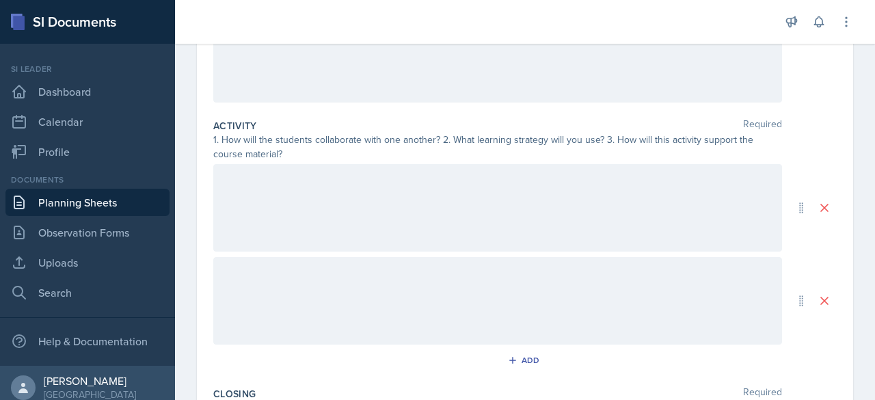
click at [503, 350] on button "Add" at bounding box center [525, 360] width 44 height 21
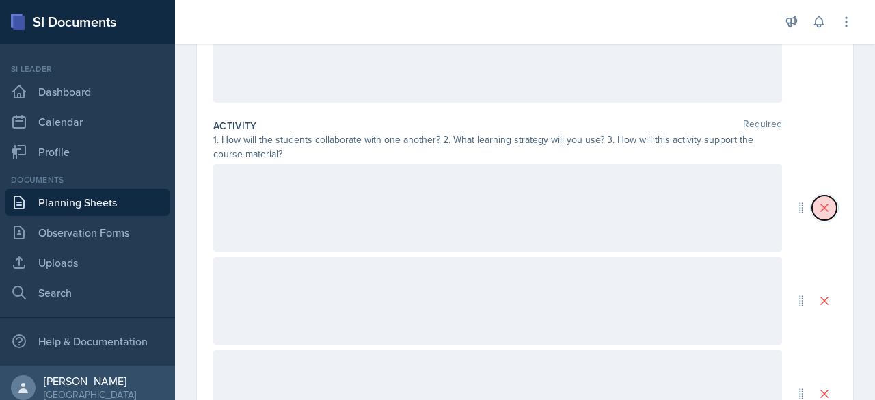
click at [823, 208] on button at bounding box center [824, 207] width 25 height 25
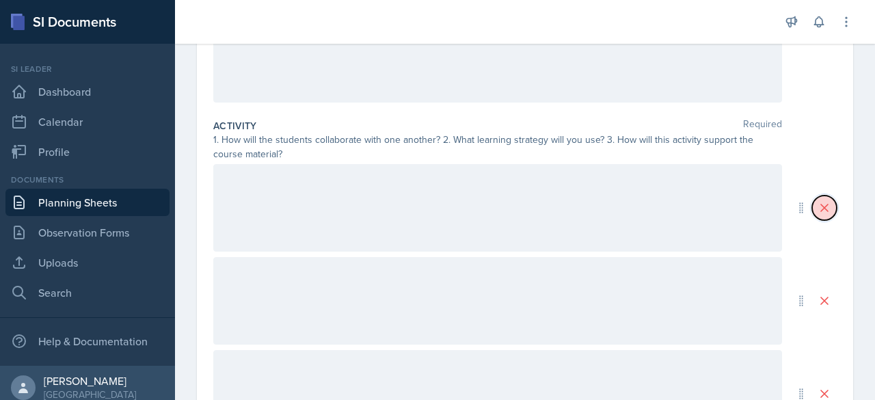
click at [823, 208] on button at bounding box center [824, 207] width 25 height 25
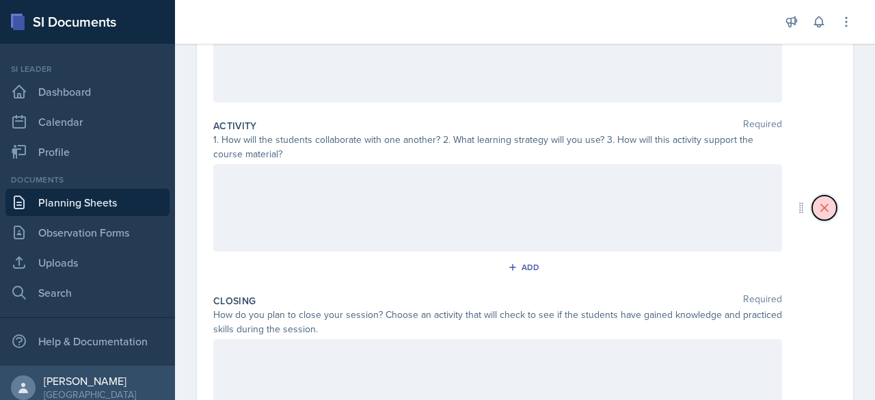
click at [823, 208] on button at bounding box center [824, 207] width 25 height 25
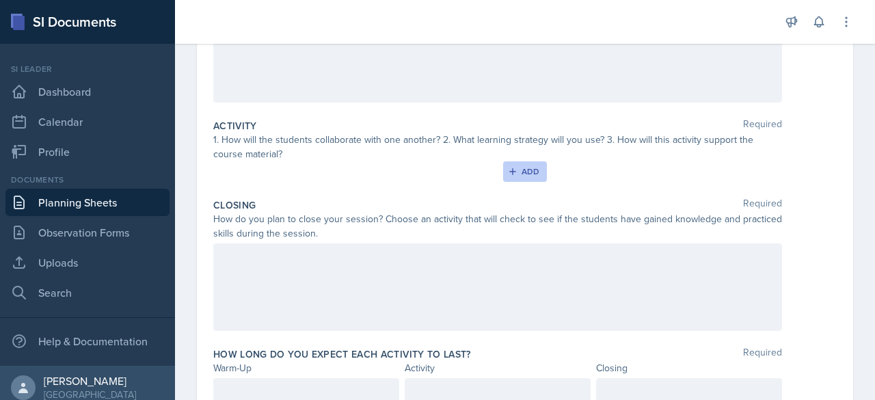
click at [530, 171] on div "Add" at bounding box center [525, 171] width 29 height 11
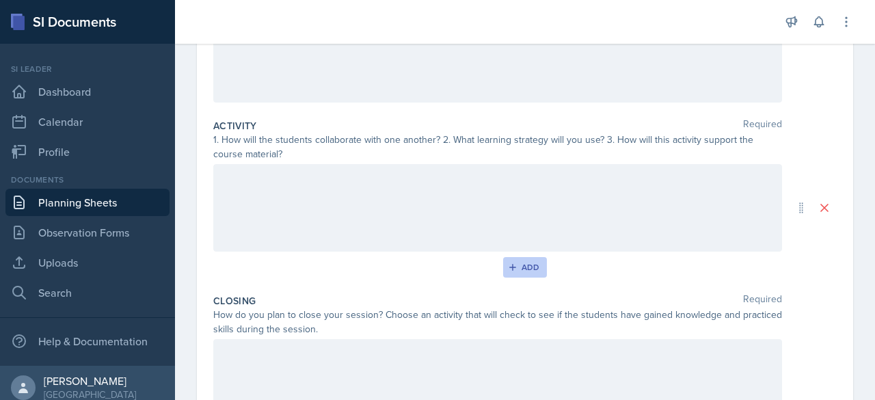
click at [530, 171] on div at bounding box center [497, 207] width 569 height 87
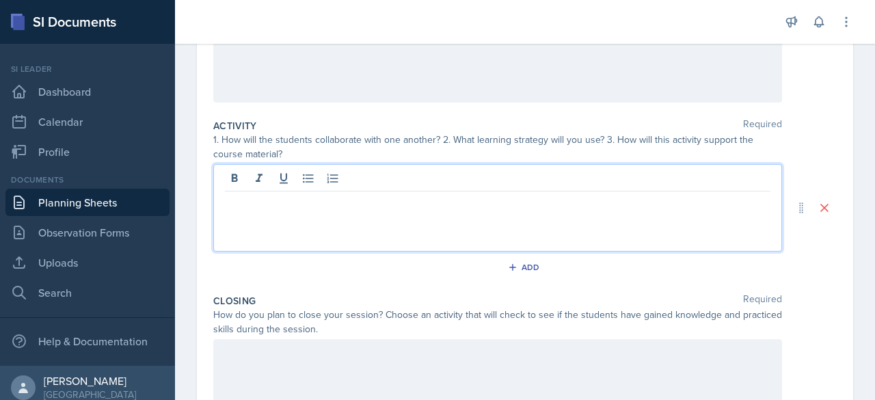
scroll to position [0, 0]
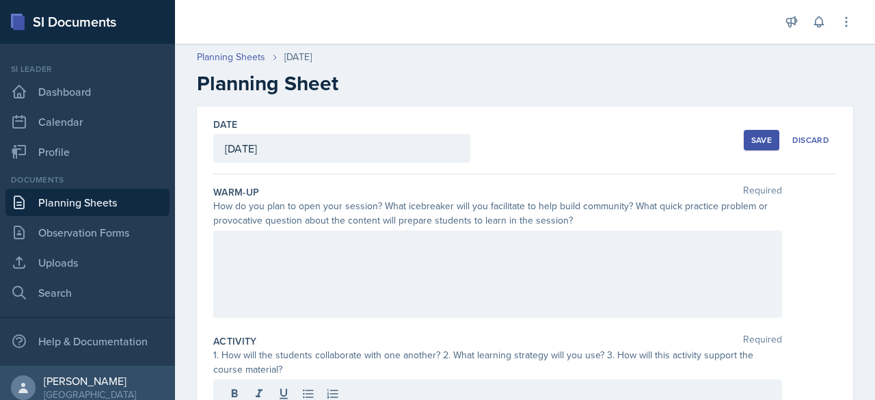
click at [387, 234] on div at bounding box center [497, 273] width 569 height 87
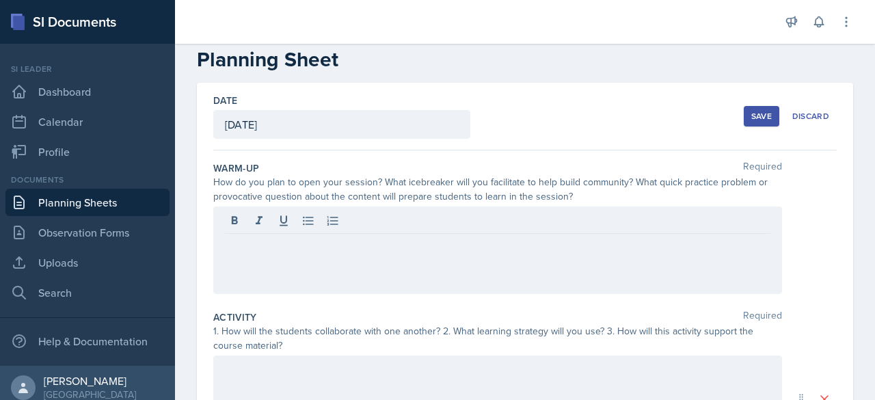
click at [92, 204] on link "Planning Sheets" at bounding box center [87, 202] width 164 height 27
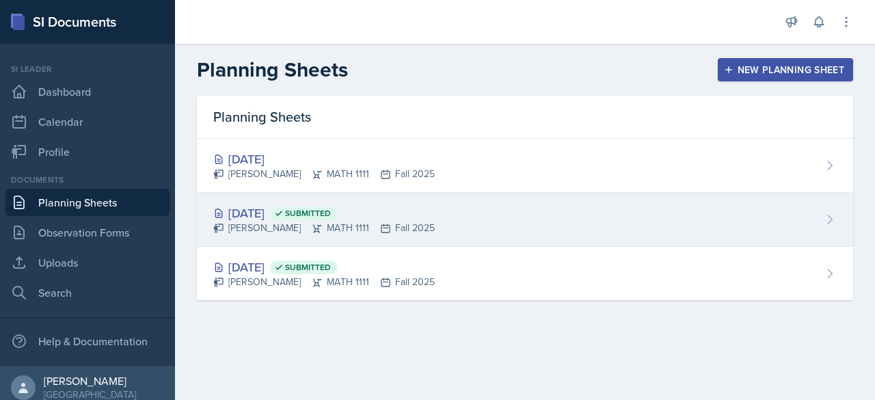
click at [269, 206] on div "[DATE] Submitted" at bounding box center [323, 213] width 221 height 18
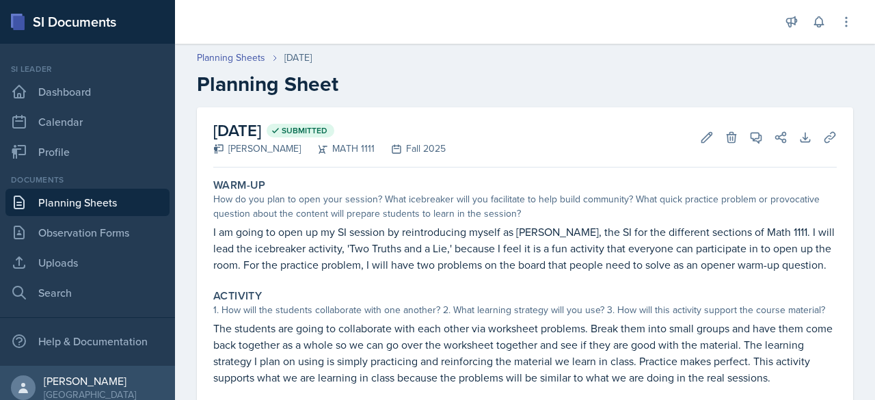
click at [510, 241] on p "I am going to open up my SI session by reintroducing myself as [PERSON_NAME], t…" at bounding box center [524, 247] width 623 height 49
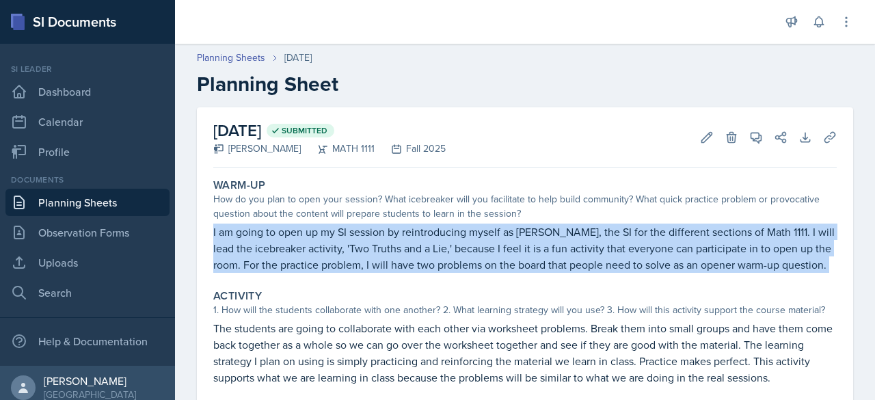
click at [510, 241] on p "I am going to open up my SI session by reintroducing myself as [PERSON_NAME], t…" at bounding box center [524, 247] width 623 height 49
copy div "I am going to open up my SI session by reintroducing myself as [PERSON_NAME], t…"
click at [111, 202] on link "Planning Sheets" at bounding box center [87, 202] width 164 height 27
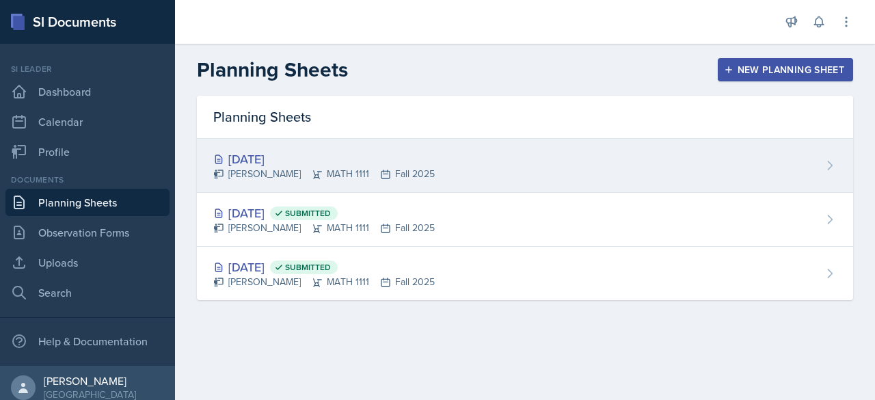
click at [277, 160] on div "[DATE]" at bounding box center [323, 159] width 221 height 18
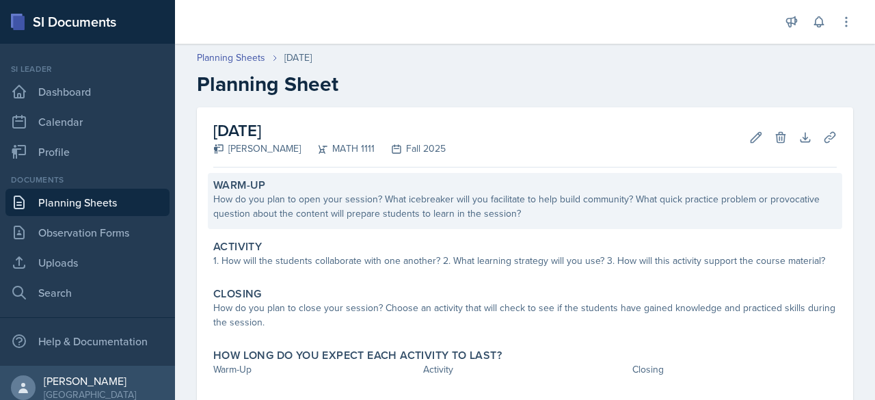
click at [335, 208] on div "How do you plan to open your session? What icebreaker will you facilitate to he…" at bounding box center [524, 206] width 623 height 29
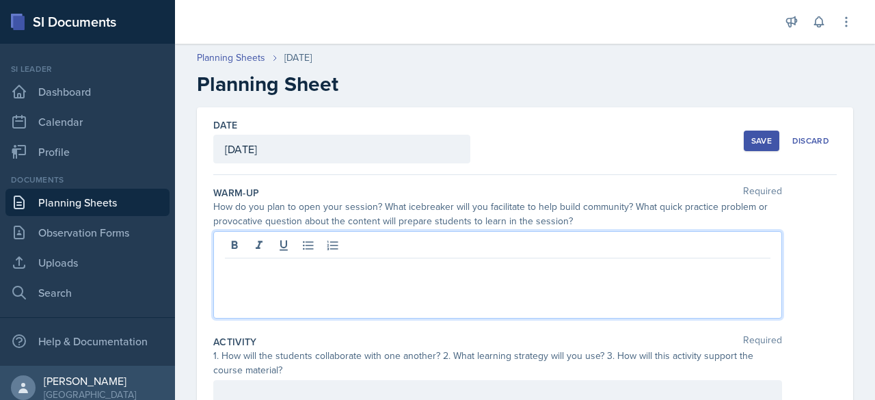
click at [311, 245] on div at bounding box center [497, 274] width 569 height 87
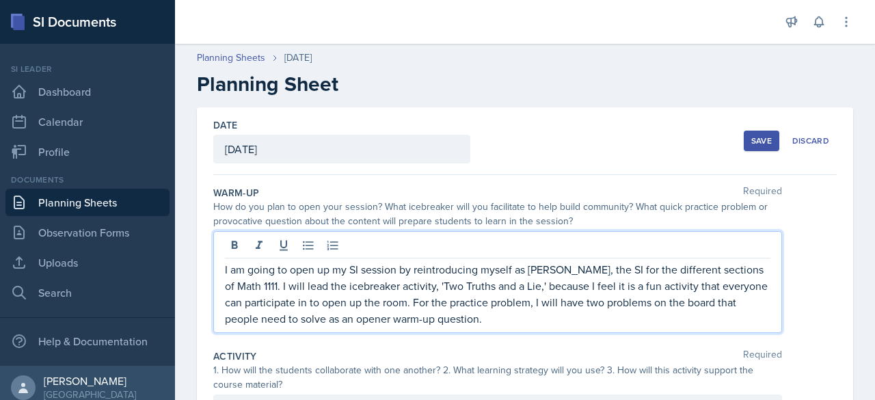
click at [426, 285] on p "I am going to open up my SI session by reintroducing myself as [PERSON_NAME], t…" at bounding box center [497, 294] width 545 height 66
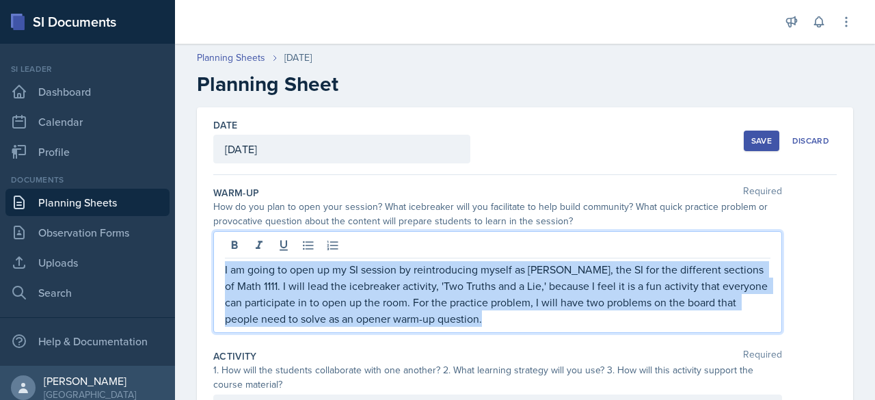
click at [426, 285] on p "I am going to open up my SI session by reintroducing myself as [PERSON_NAME], t…" at bounding box center [497, 294] width 545 height 66
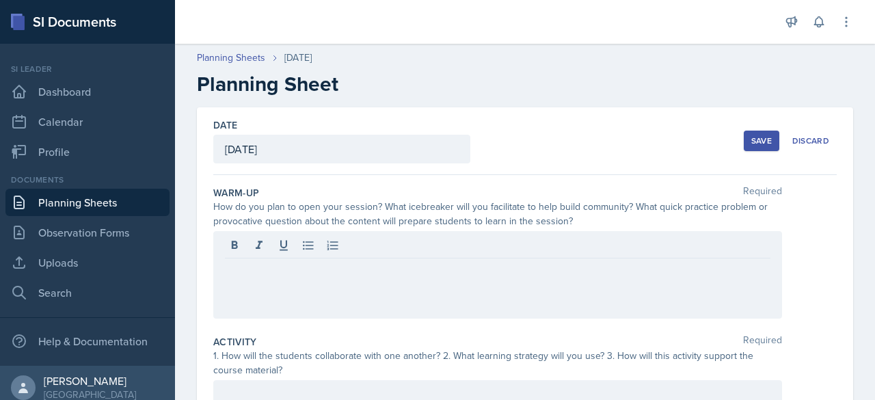
click at [796, 210] on div "How do you plan to open your session? What icebreaker will you facilitate to he…" at bounding box center [524, 214] width 623 height 29
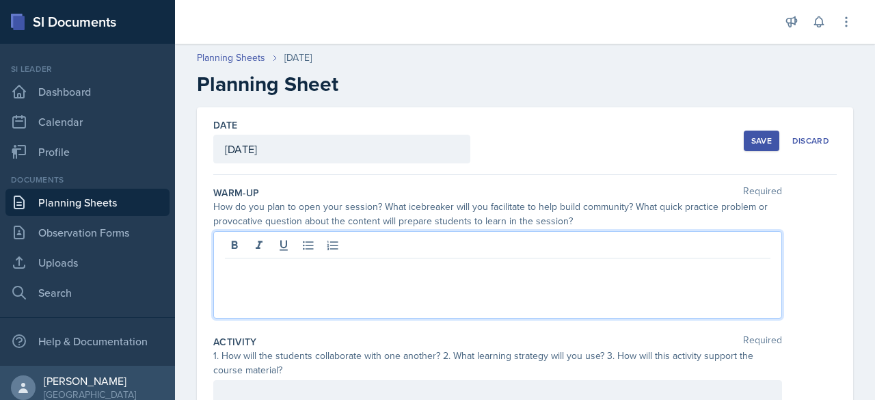
click at [545, 245] on div at bounding box center [497, 274] width 569 height 87
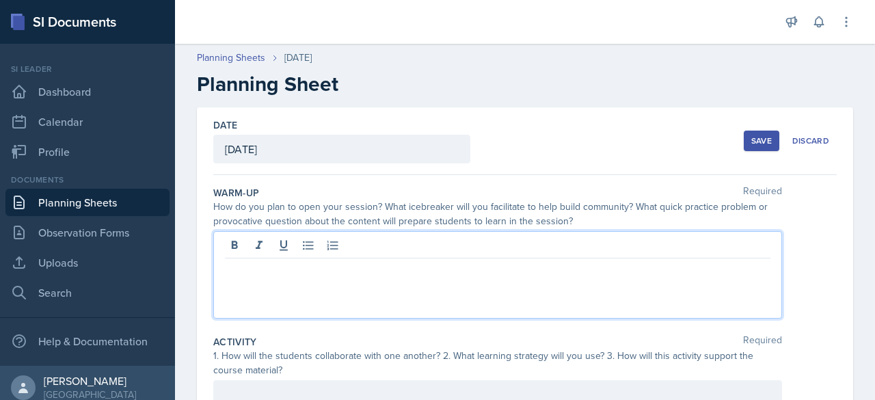
click at [422, 239] on div at bounding box center [497, 274] width 569 height 87
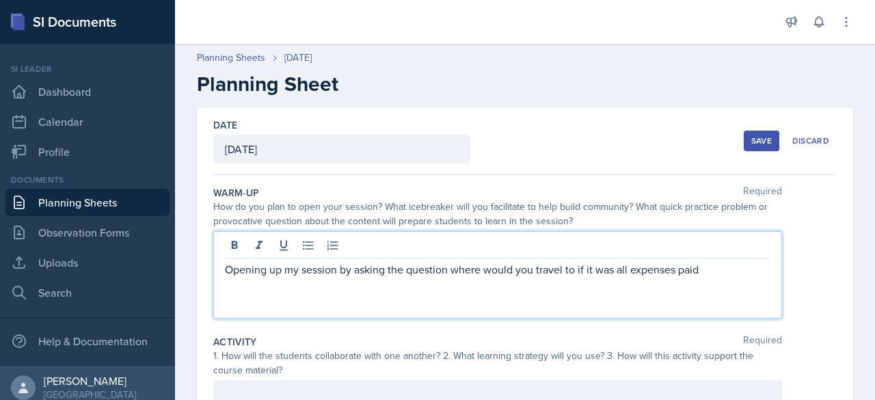
click at [449, 264] on p "Opening up my session by asking the question where would you travel to if it wa…" at bounding box center [497, 269] width 545 height 16
click at [712, 271] on p "Opening up my session by asking the question 'where would you travel to if it w…" at bounding box center [497, 269] width 545 height 16
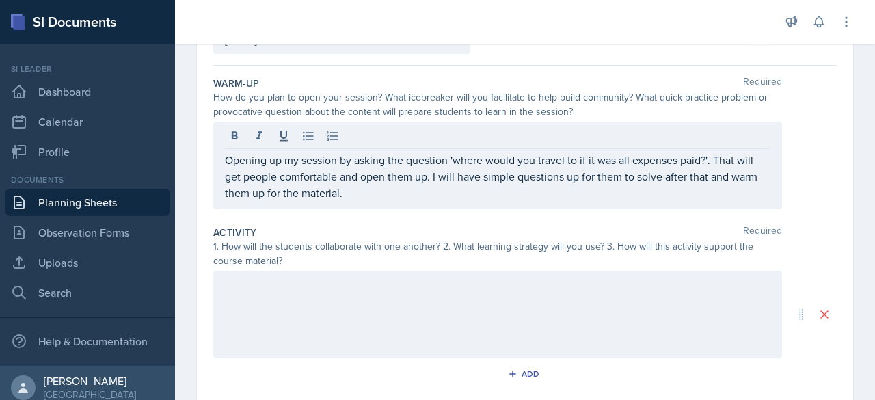
click at [572, 299] on div at bounding box center [497, 314] width 569 height 87
